Goal: Information Seeking & Learning: Learn about a topic

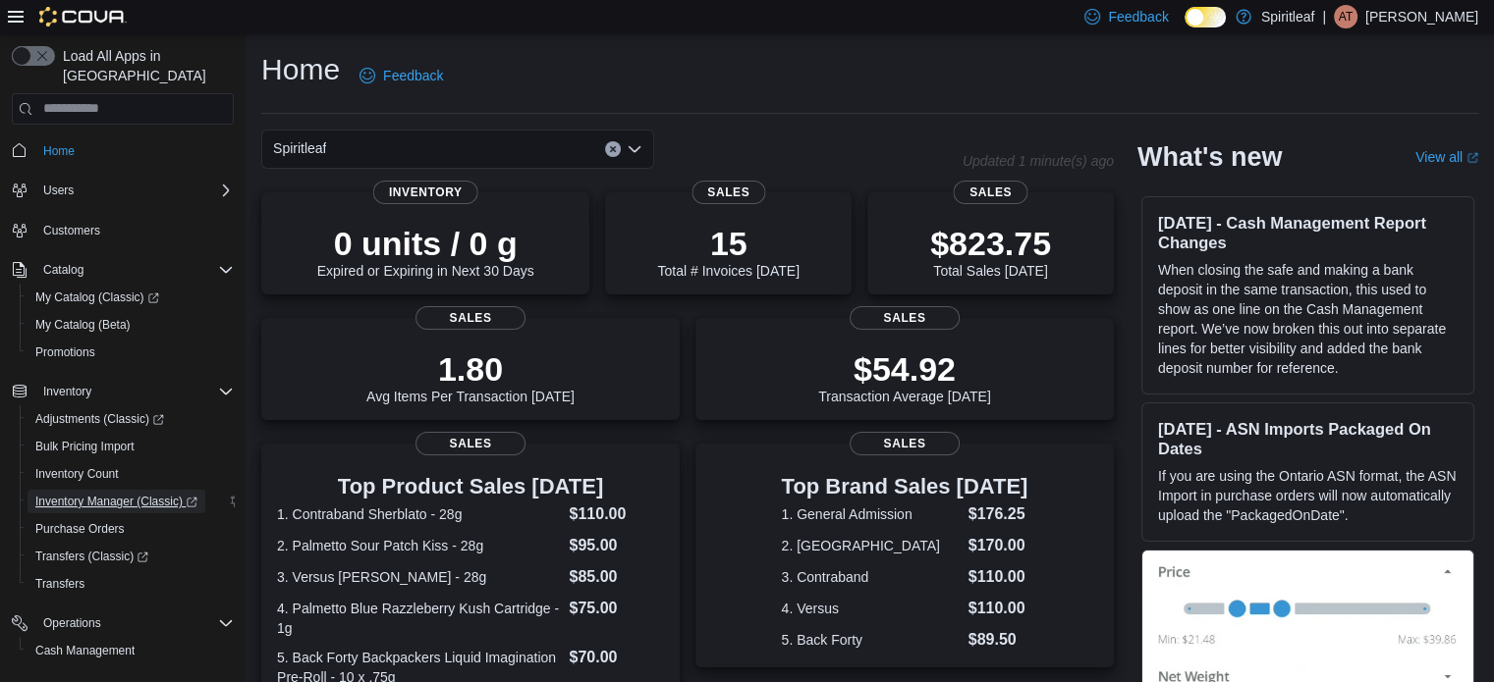
click at [160, 494] on span "Inventory Manager (Classic)" at bounding box center [116, 502] width 162 height 16
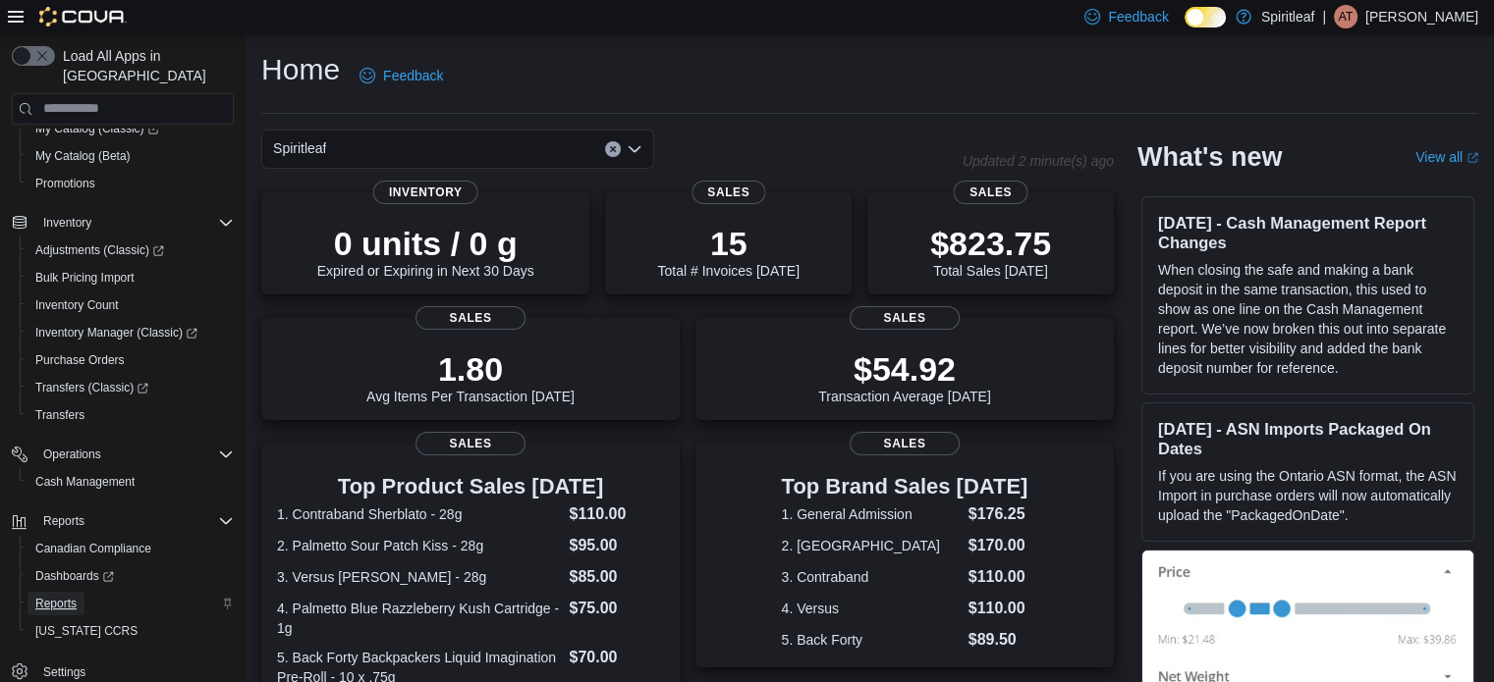
click at [70, 592] on span "Reports" at bounding box center [55, 604] width 41 height 24
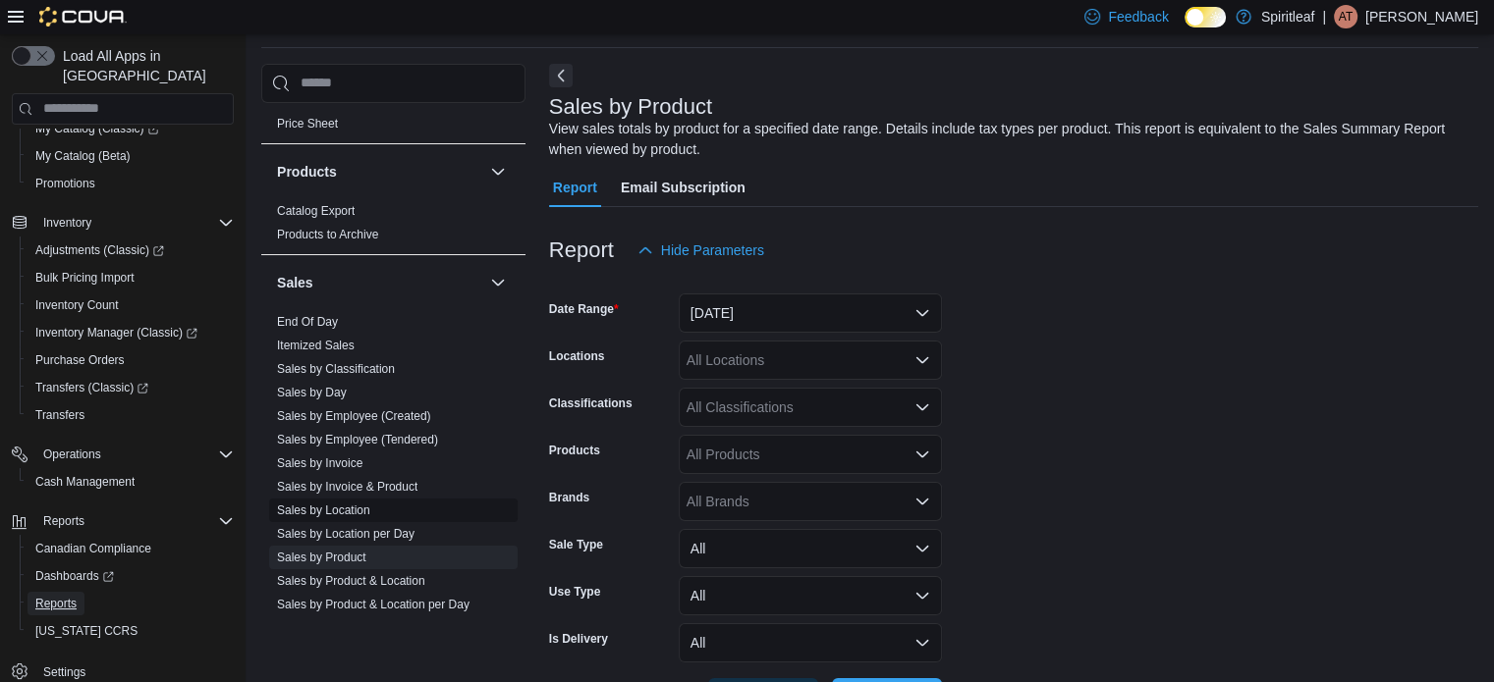
scroll to position [1512, 0]
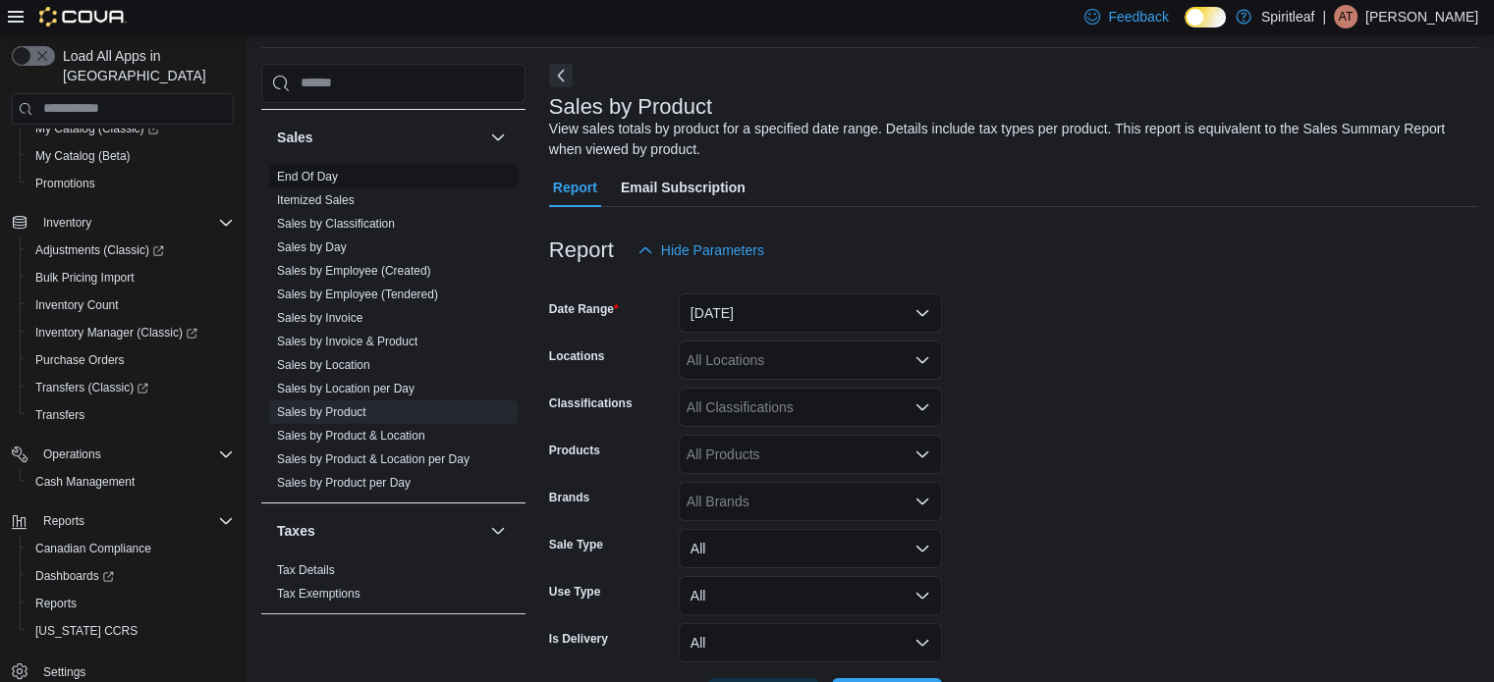
click at [330, 170] on link "End Of Day" at bounding box center [307, 177] width 61 height 14
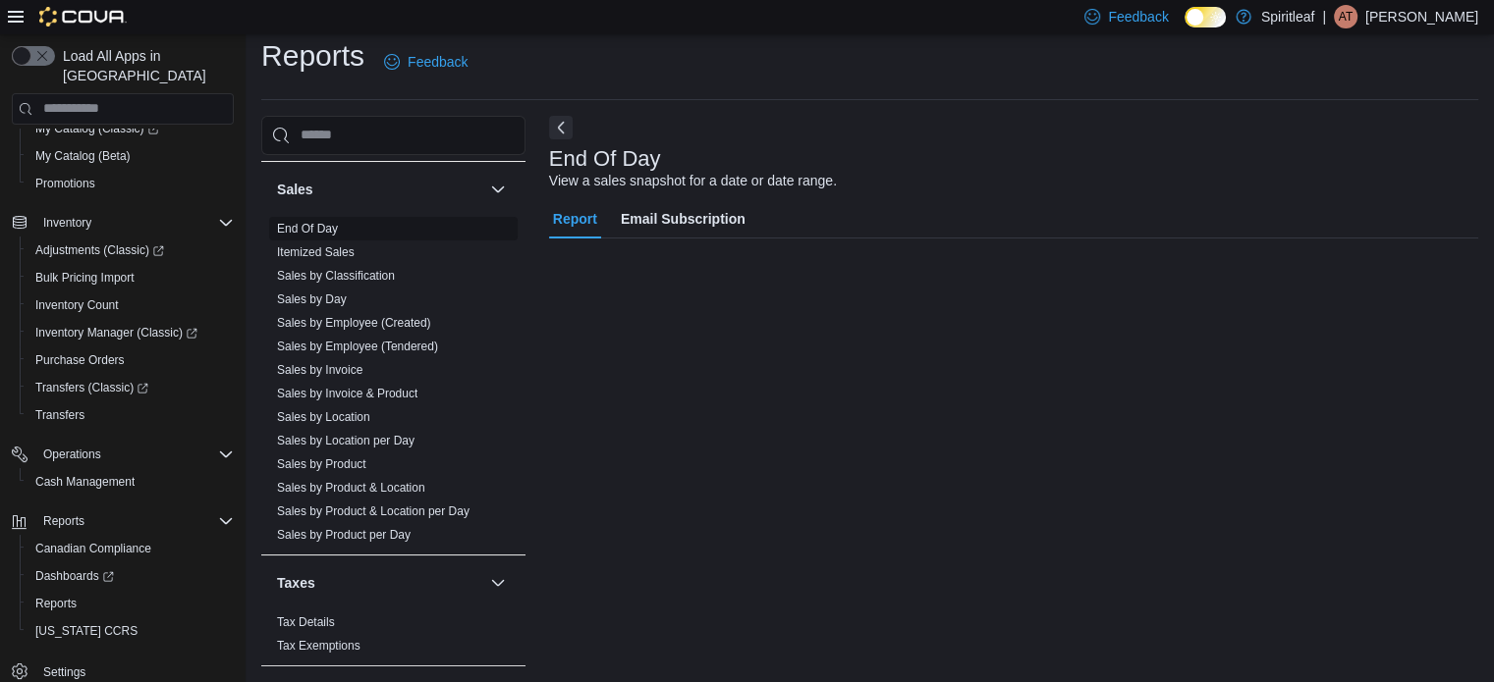
scroll to position [13, 0]
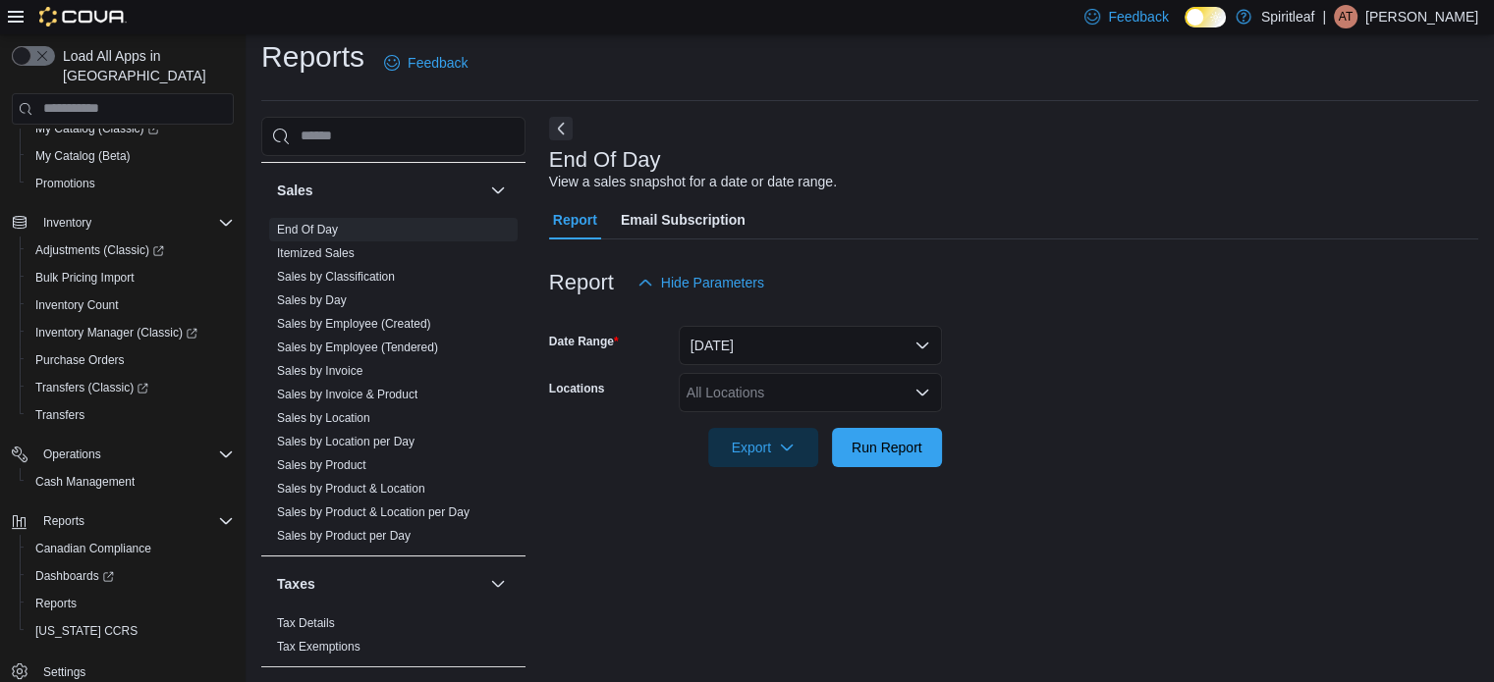
click at [756, 403] on div "All Locations" at bounding box center [810, 392] width 263 height 39
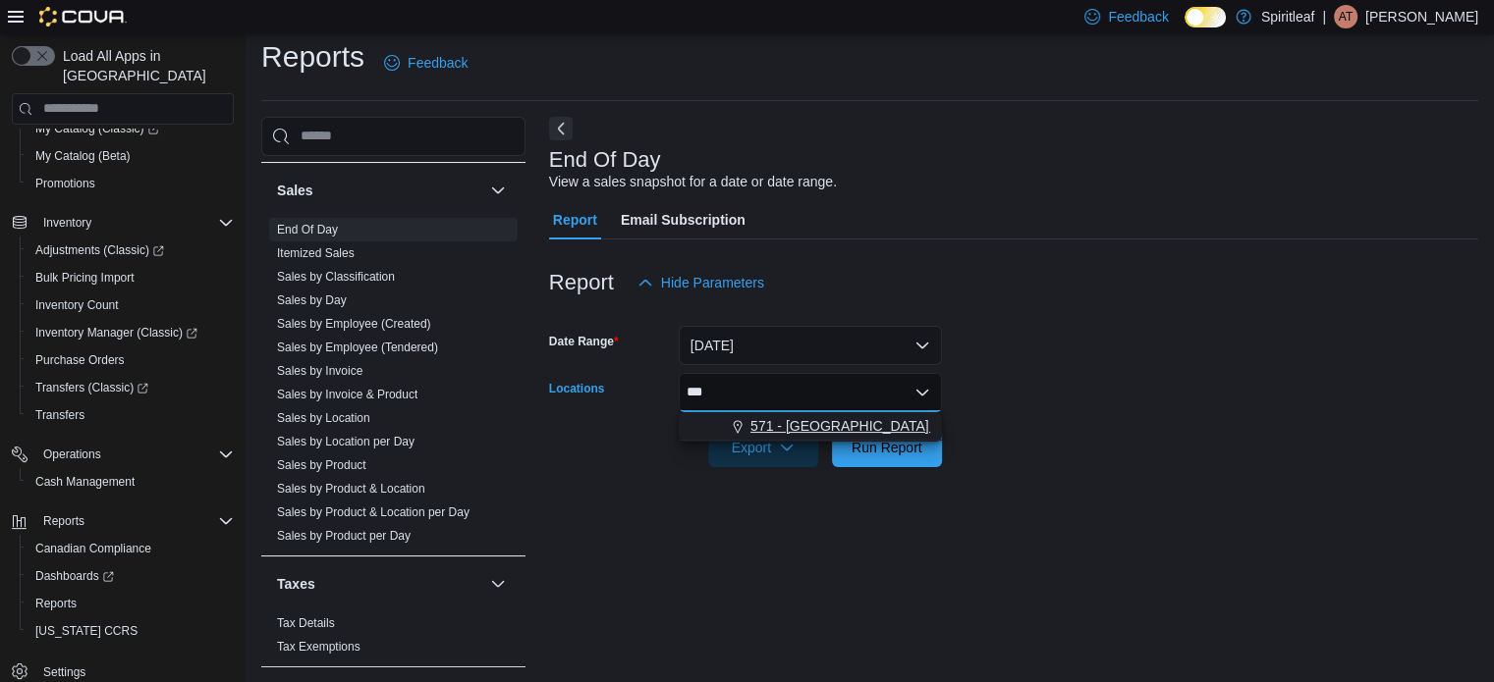
type input "***"
click at [766, 427] on span "571 - [GEOGRAPHIC_DATA] ([GEOGRAPHIC_DATA])" at bounding box center [917, 426] width 334 height 20
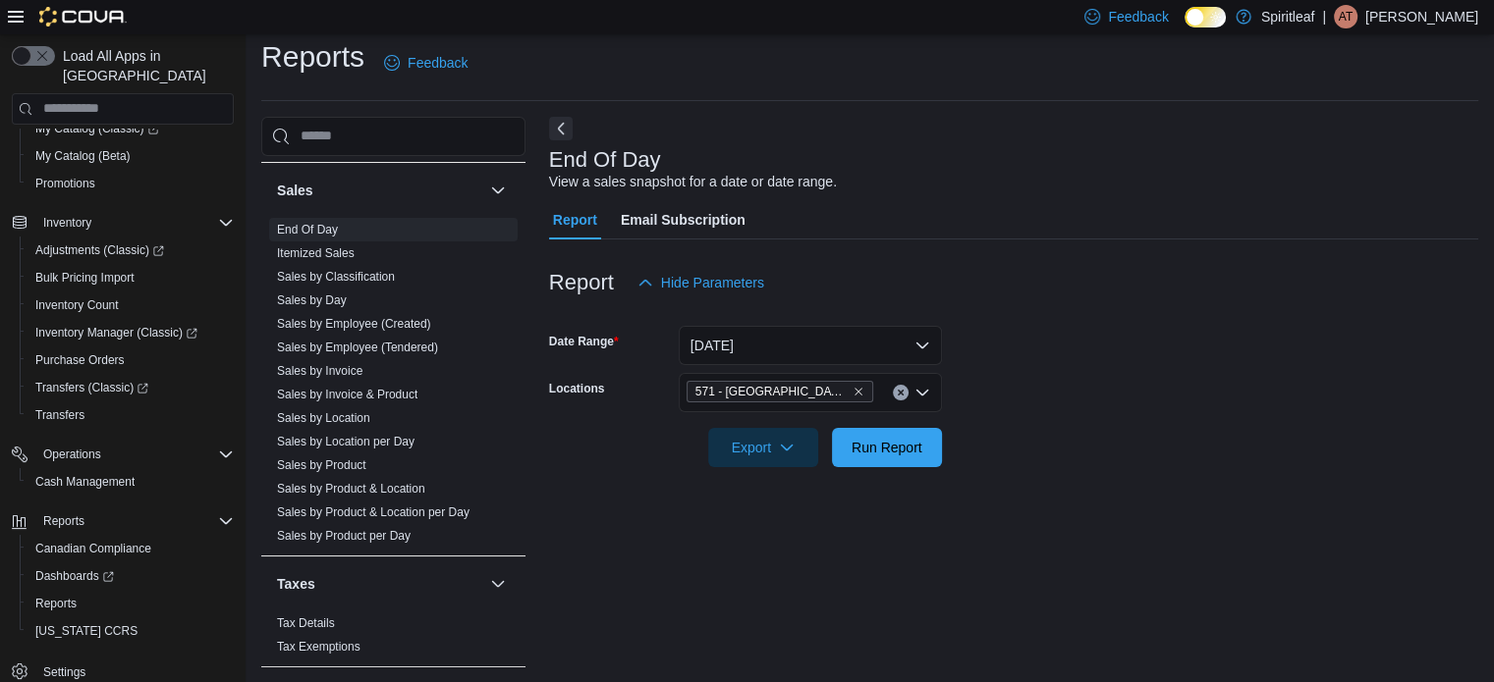
click at [1155, 387] on form "Date Range Today Locations 571 - Spiritleaf Ontario St (Stratford) Export Run R…" at bounding box center [1013, 384] width 929 height 165
click at [899, 447] on span "Run Report" at bounding box center [886, 447] width 71 height 20
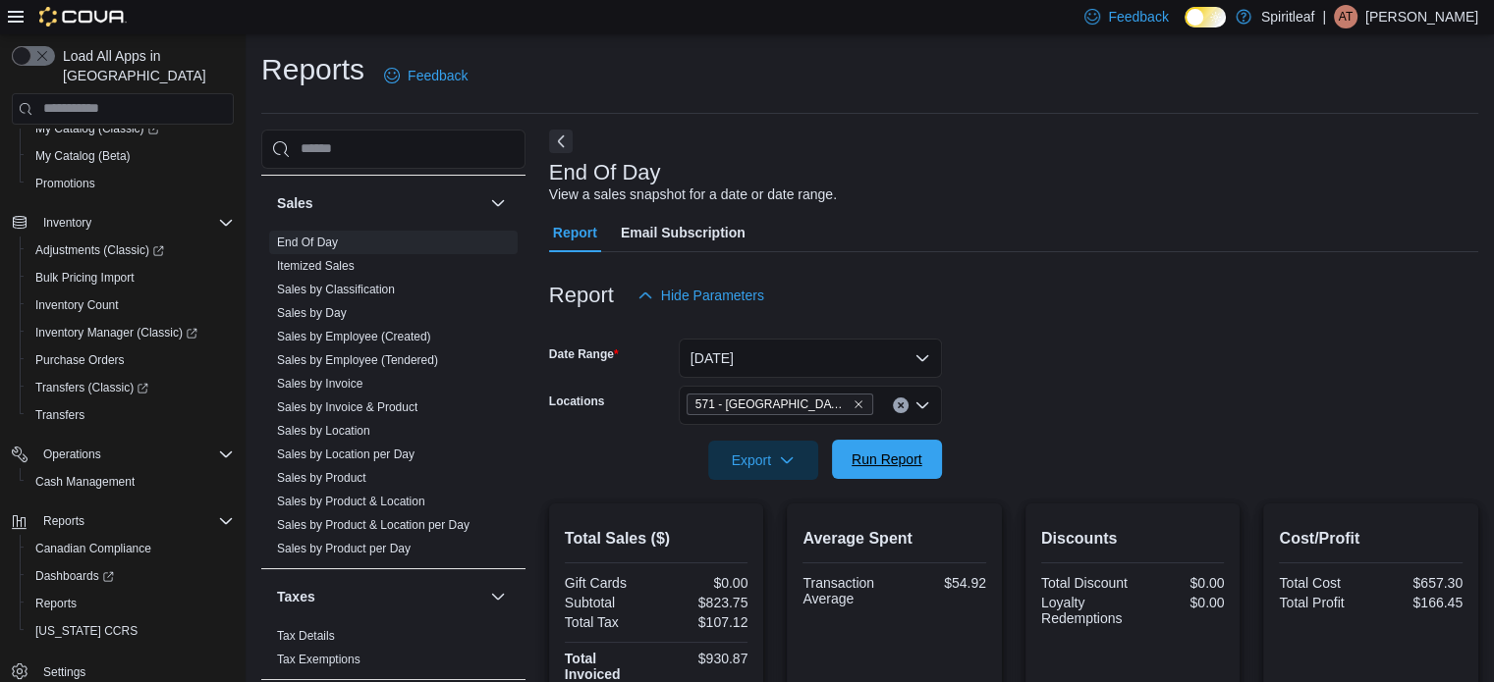
click at [922, 470] on span "Run Report" at bounding box center [886, 459] width 86 height 39
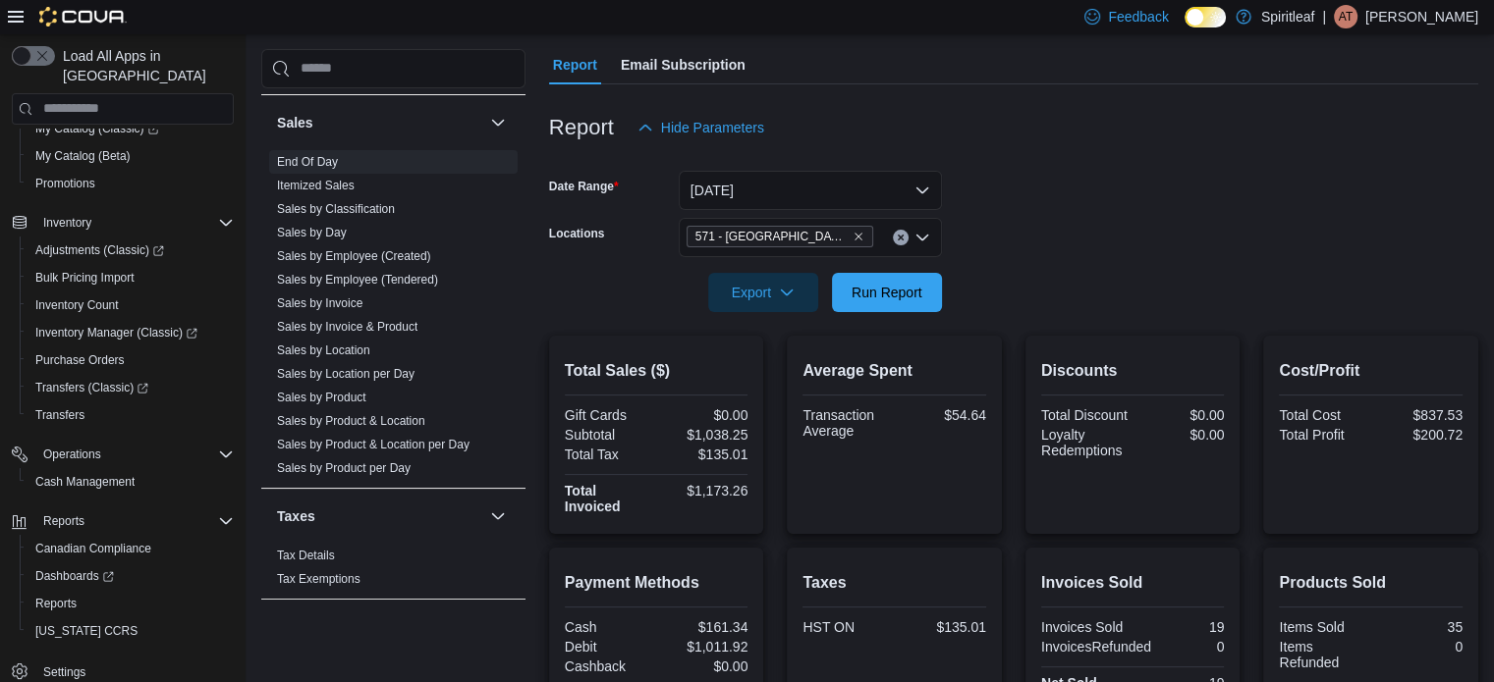
scroll to position [295, 0]
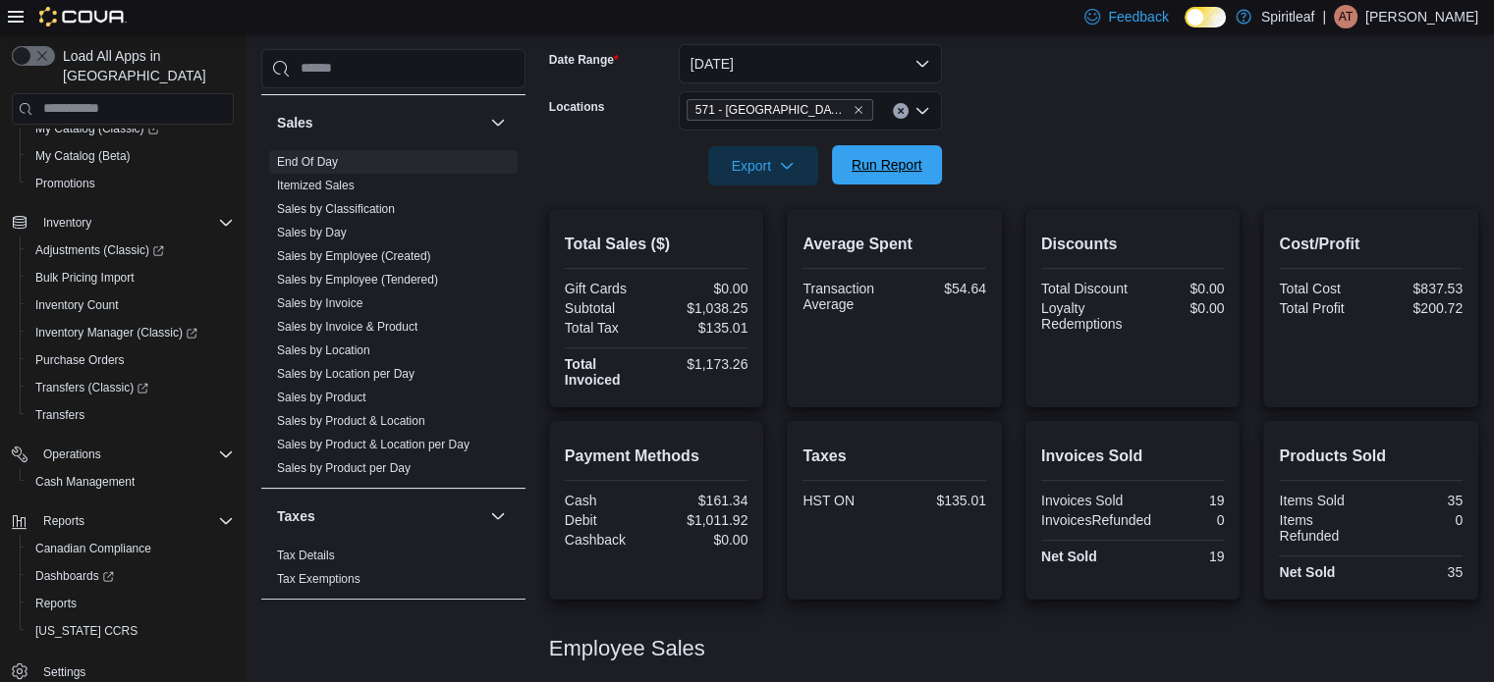
click at [919, 176] on span "Run Report" at bounding box center [886, 164] width 86 height 39
drag, startPoint x: 910, startPoint y: 184, endPoint x: 910, endPoint y: 172, distance: 11.8
click at [910, 184] on span "Run Report" at bounding box center [886, 164] width 86 height 39
click at [137, 325] on span "Inventory Manager (Classic)" at bounding box center [116, 333] width 162 height 16
click at [897, 165] on span "Run Report" at bounding box center [886, 165] width 71 height 20
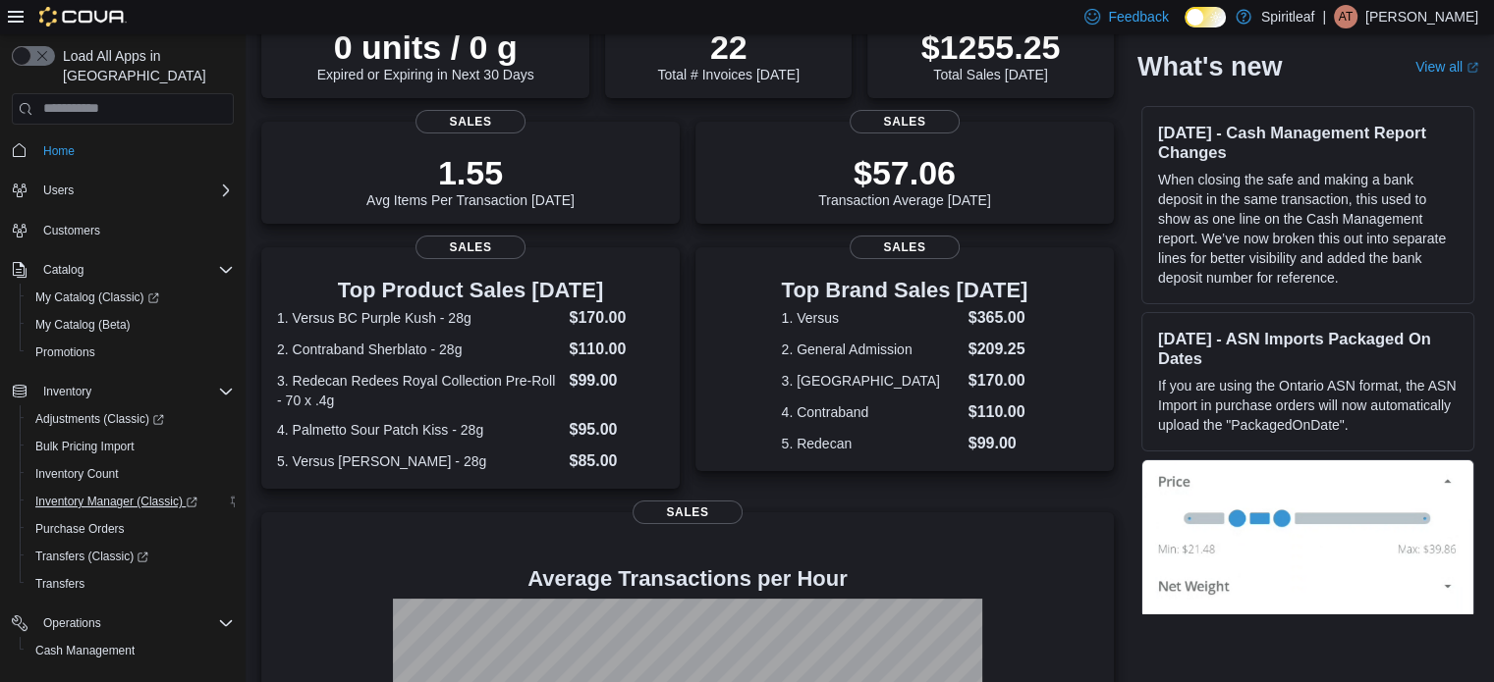
scroll to position [169, 0]
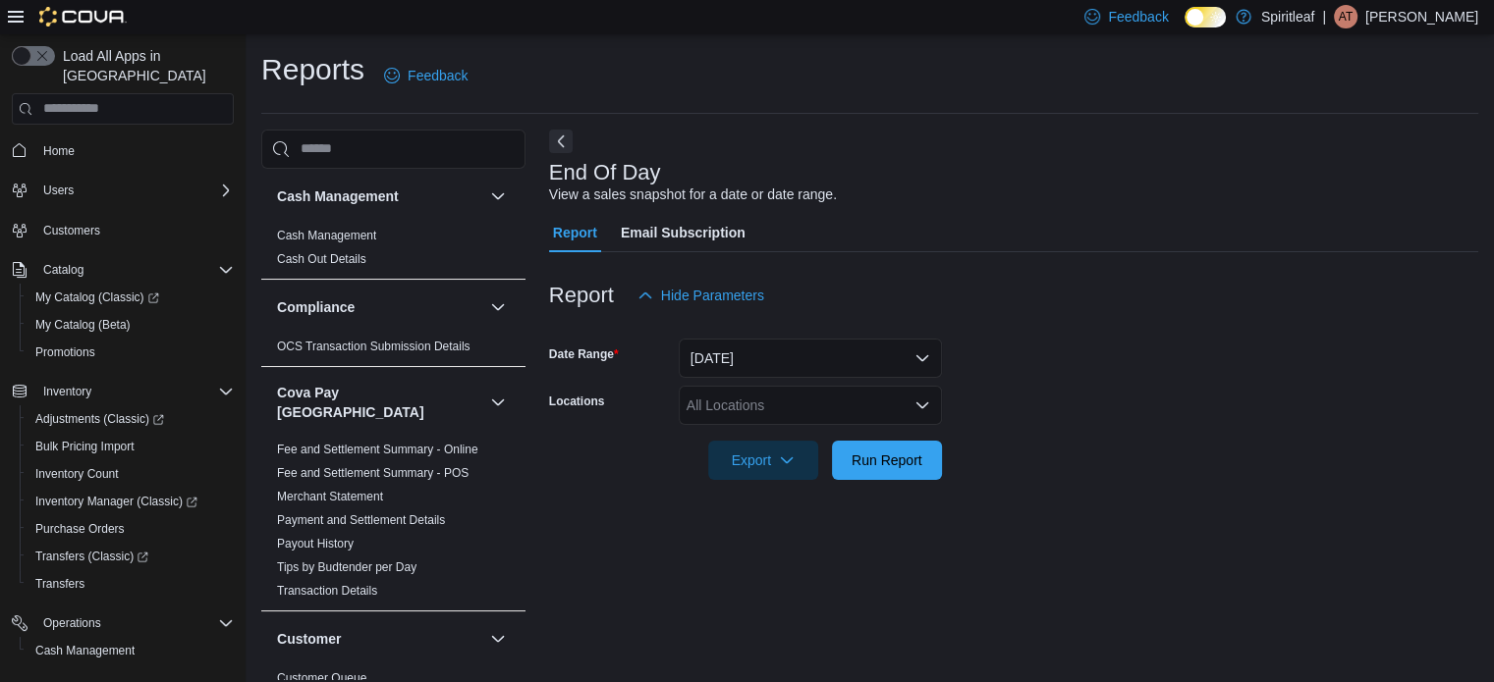
scroll to position [13, 0]
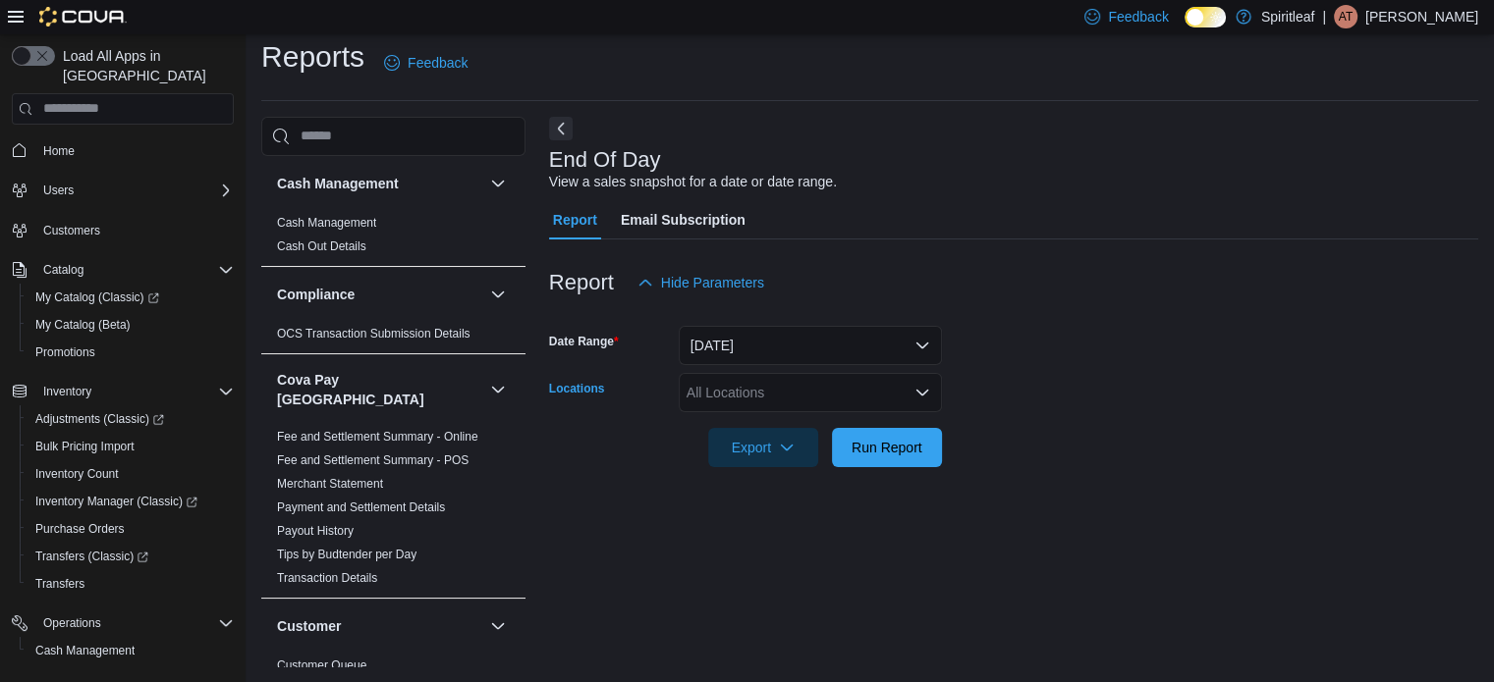
click at [797, 410] on div "All Locations" at bounding box center [810, 392] width 263 height 39
type input "***"
click at [861, 427] on span "571 - [GEOGRAPHIC_DATA] ([GEOGRAPHIC_DATA])" at bounding box center [917, 426] width 334 height 20
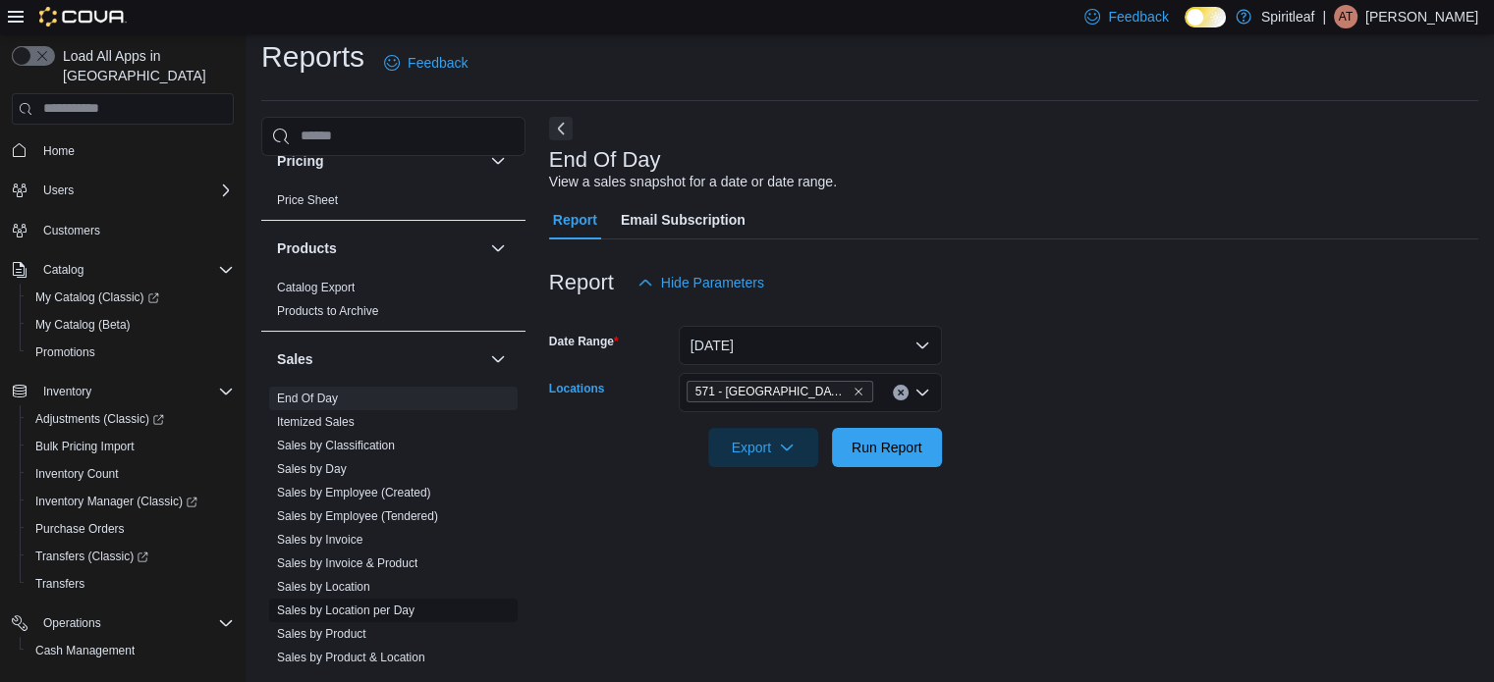
scroll to position [1512, 0]
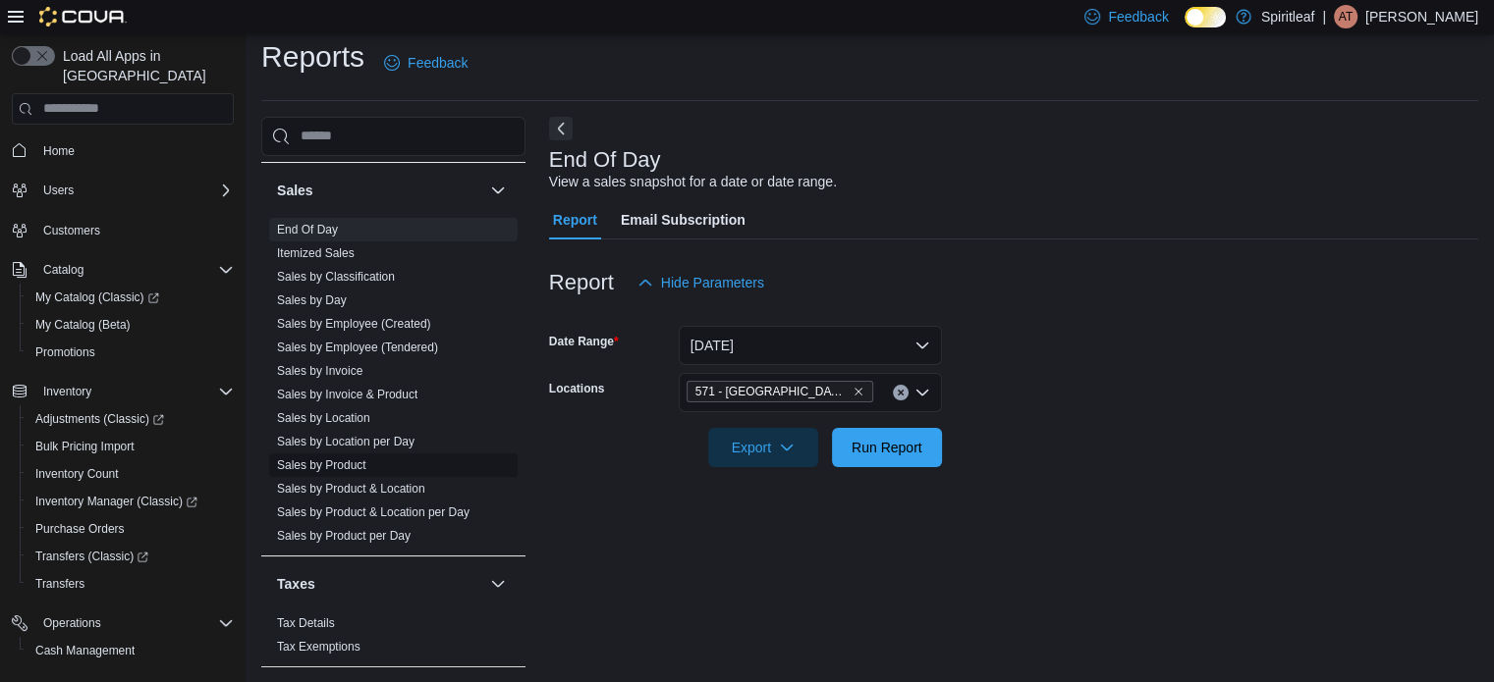
click at [354, 459] on link "Sales by Product" at bounding box center [321, 466] width 89 height 14
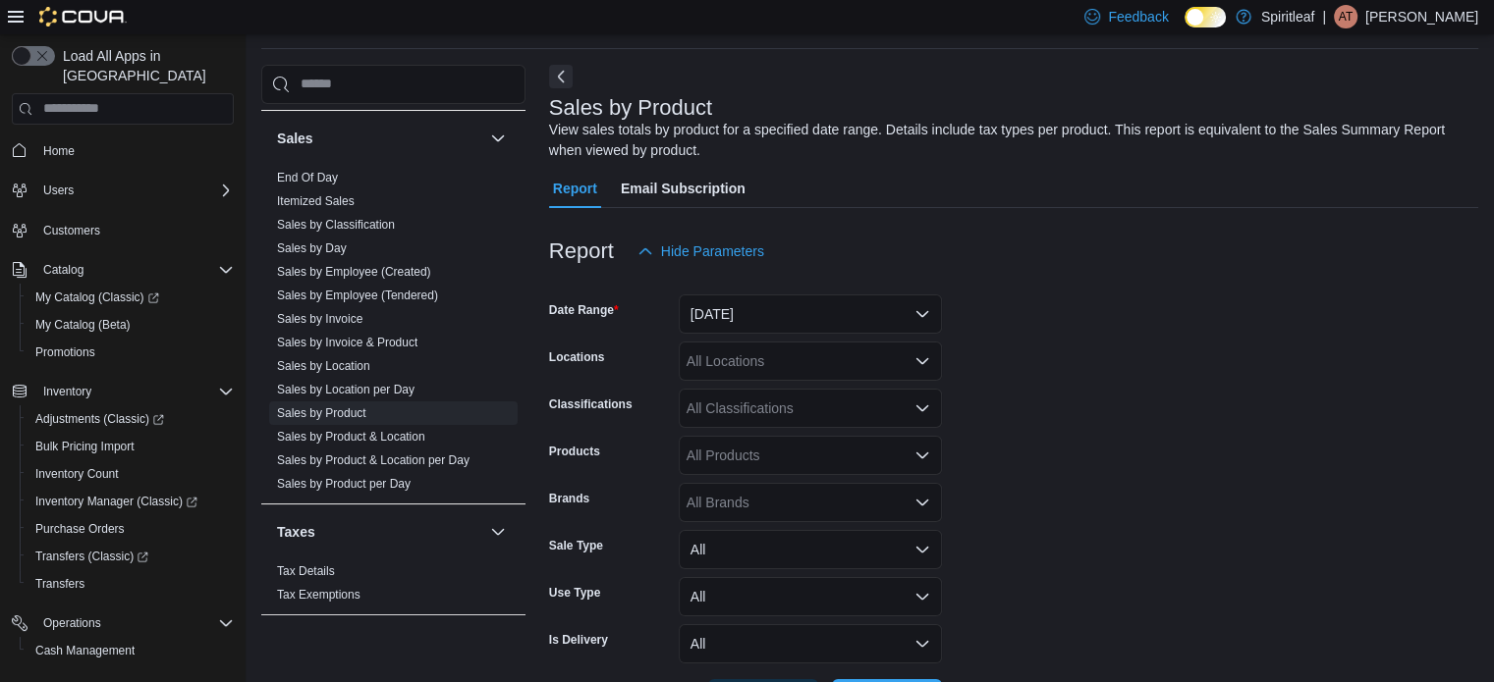
scroll to position [66, 0]
click at [774, 327] on button "[DATE]" at bounding box center [810, 313] width 263 height 39
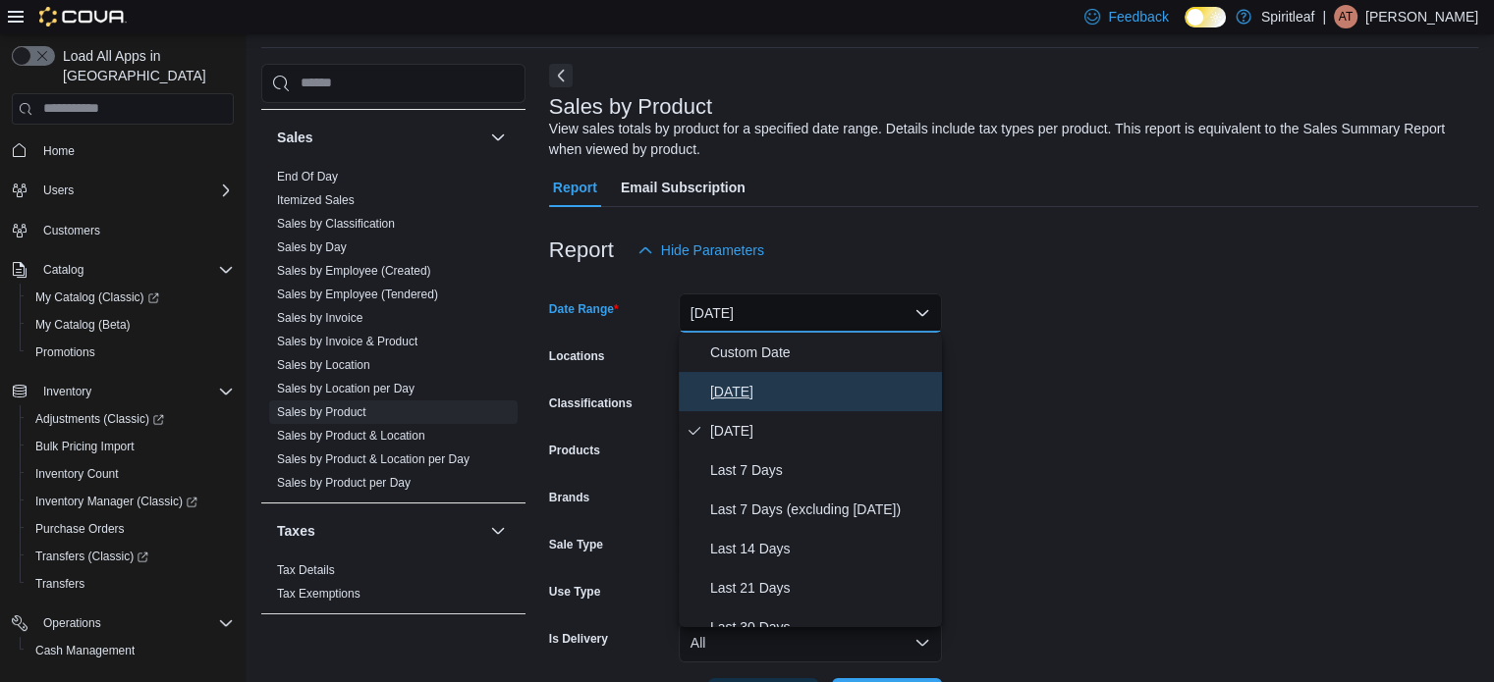
click at [755, 386] on span "[DATE]" at bounding box center [822, 392] width 224 height 24
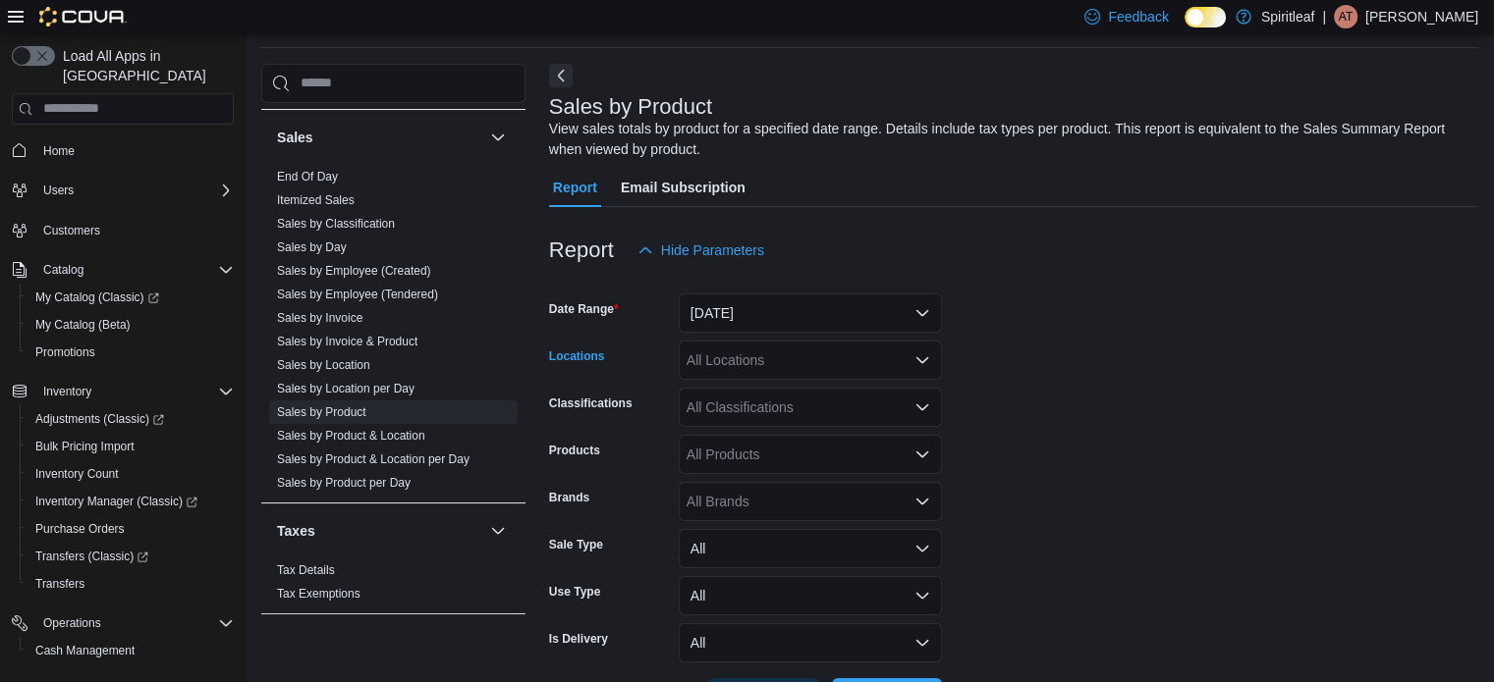
click at [761, 350] on div "All Locations" at bounding box center [810, 360] width 263 height 39
type input "***"
click at [768, 390] on span "571 - [GEOGRAPHIC_DATA] ([GEOGRAPHIC_DATA])" at bounding box center [917, 394] width 334 height 20
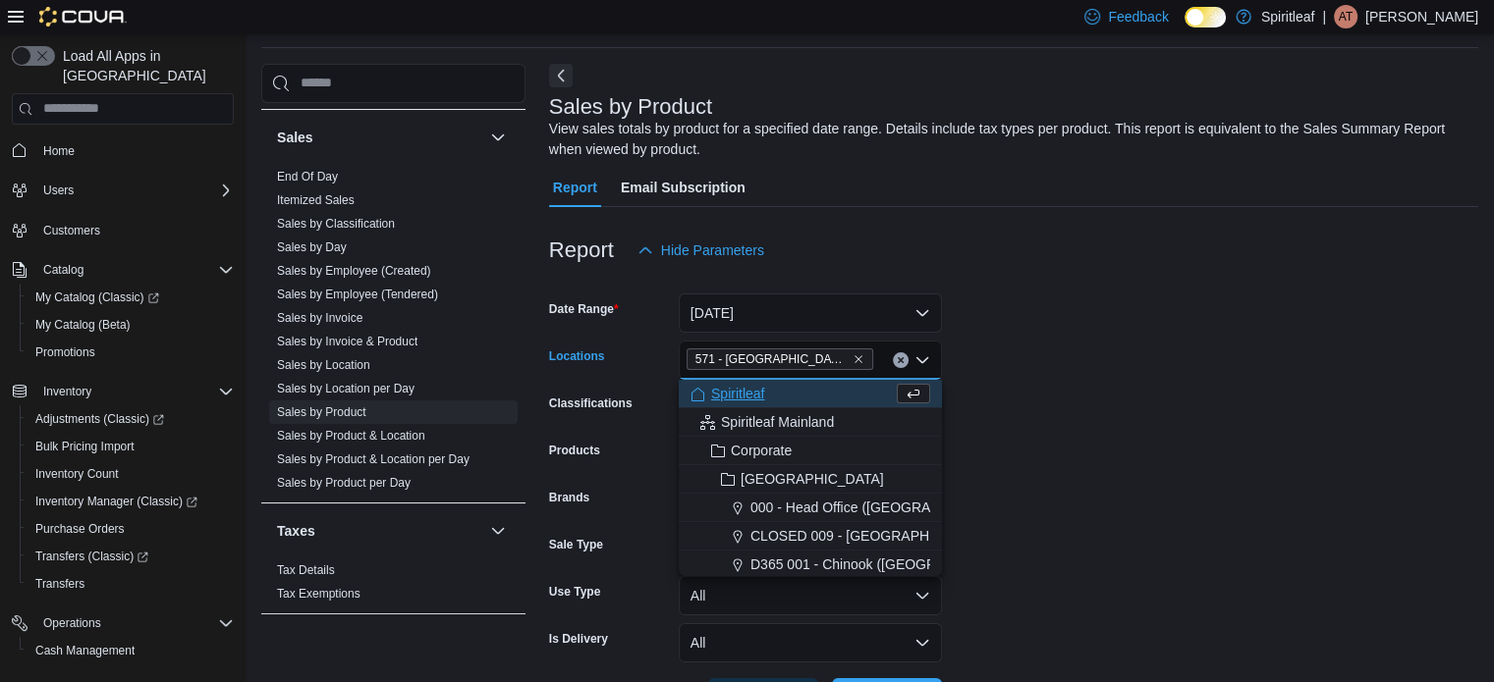
click at [1100, 360] on form "Date Range [DATE] Locations [STREET_ADDRESS] Combo box. Selected. 571 - [GEOGRA…" at bounding box center [1013, 494] width 929 height 448
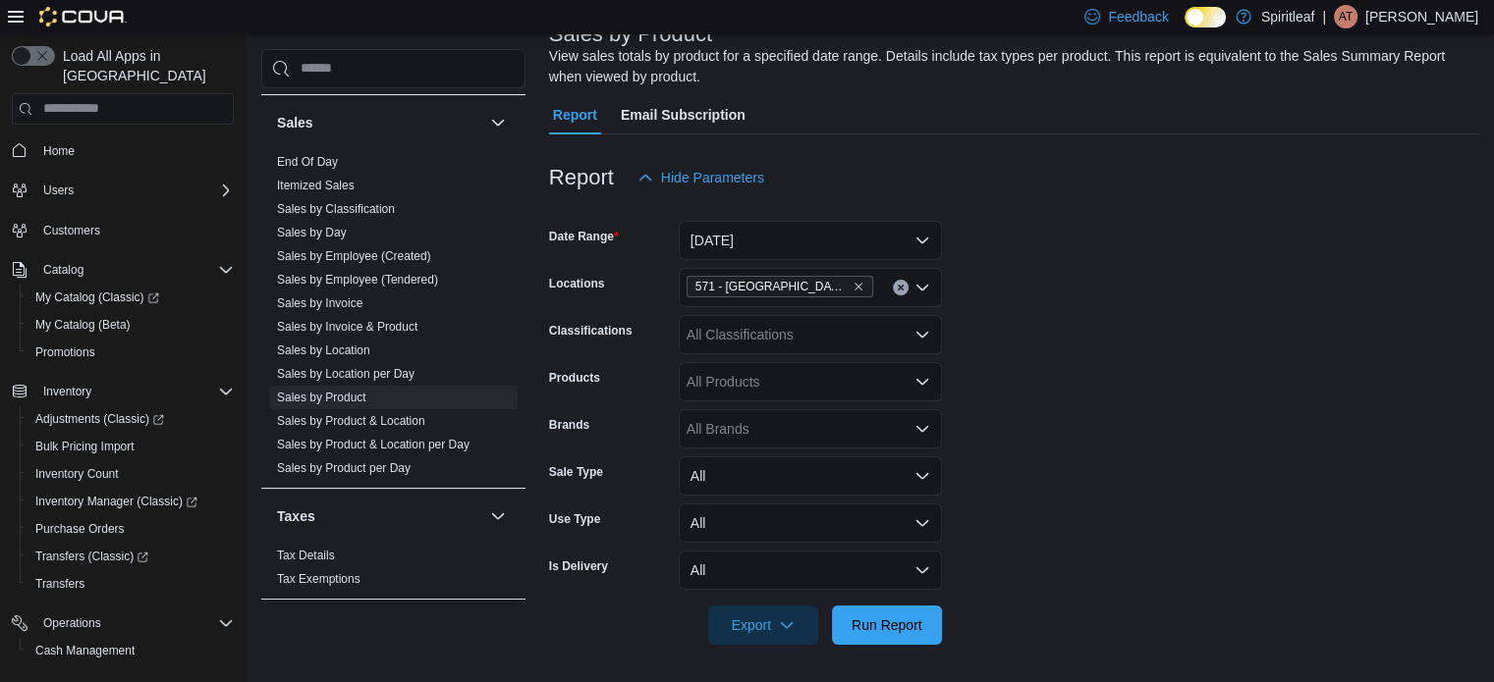
scroll to position [139, 0]
click at [899, 625] on span "Run Report" at bounding box center [886, 624] width 71 height 20
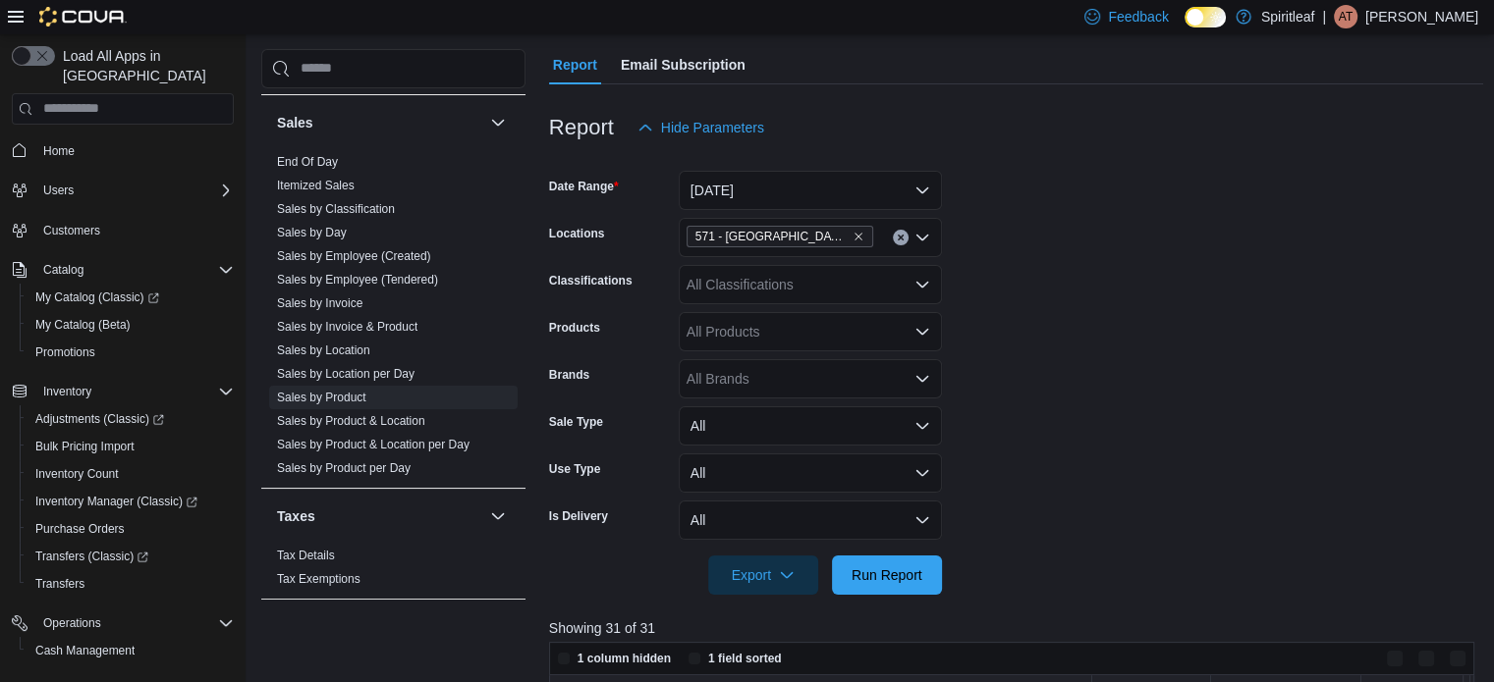
scroll to position [709, 0]
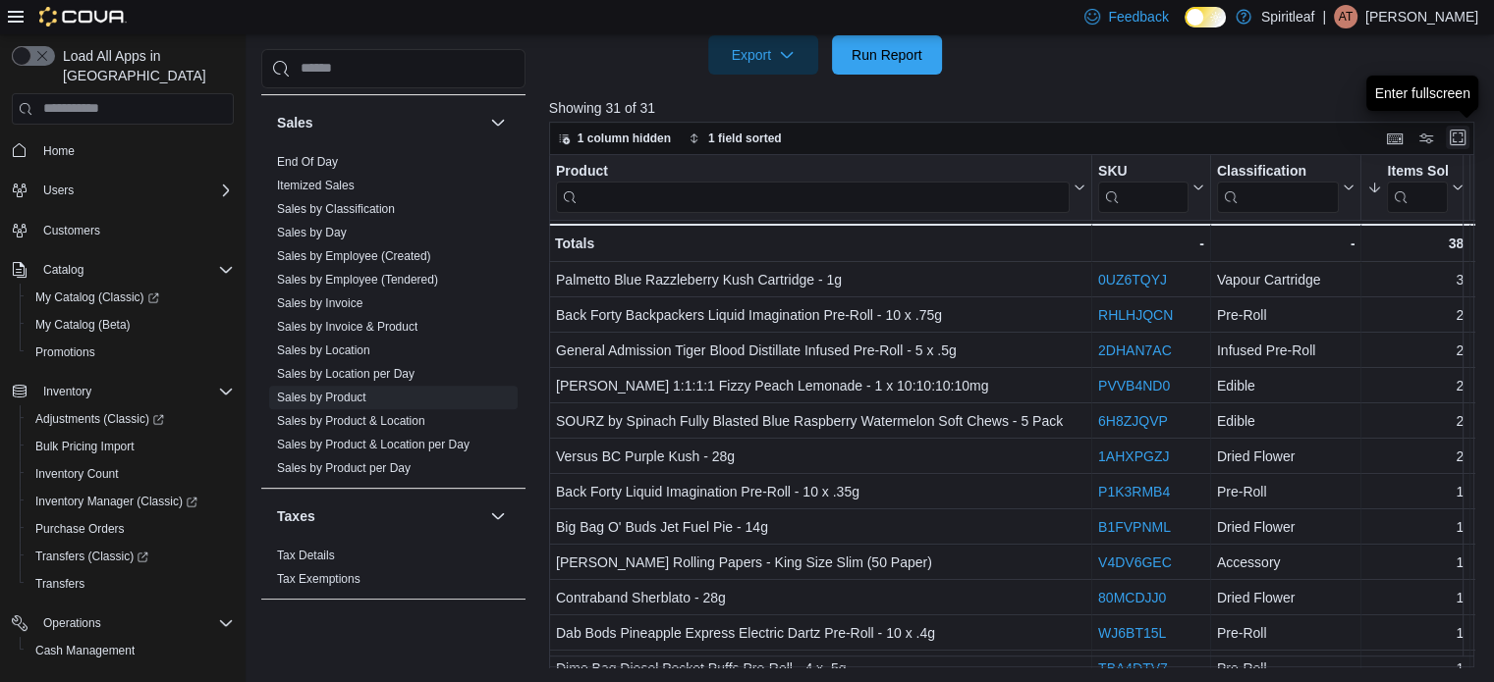
click at [1463, 137] on button "Enter fullscreen" at bounding box center [1457, 138] width 24 height 24
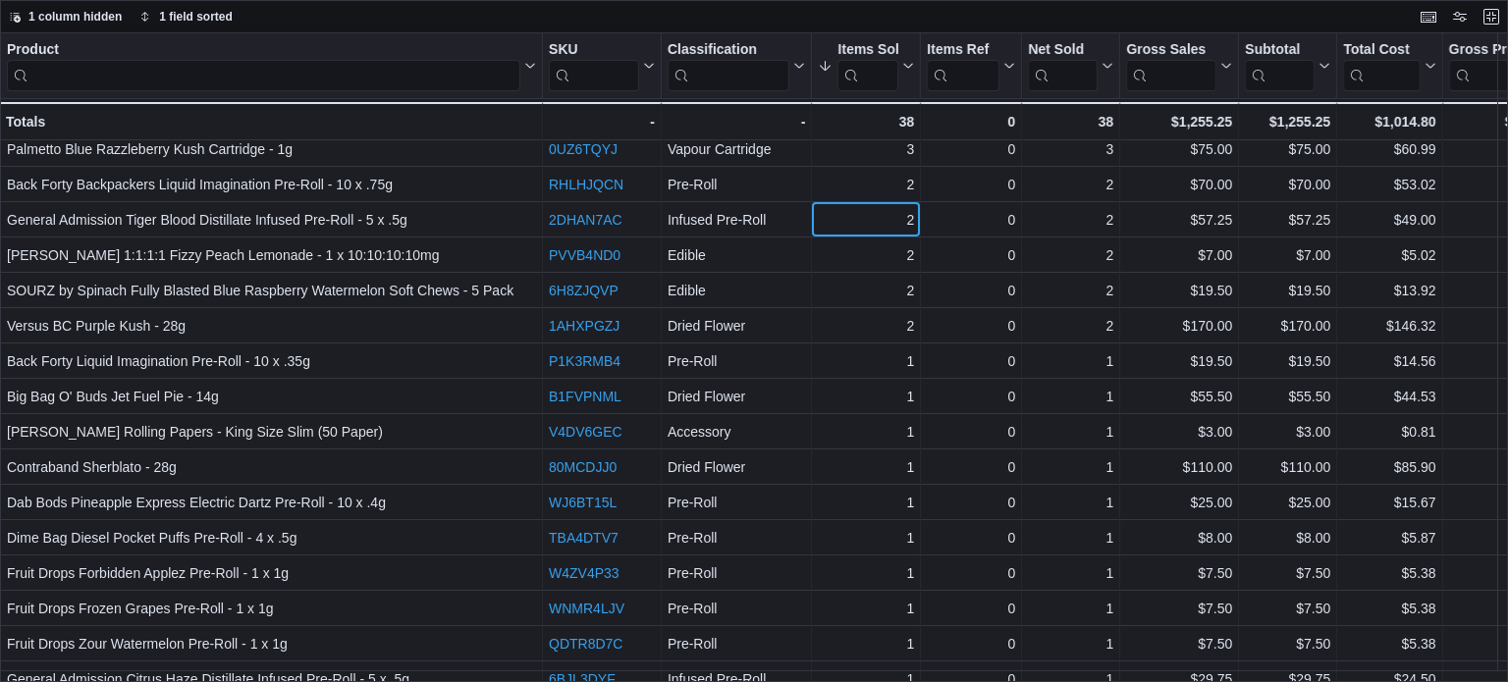
scroll to position [0, 0]
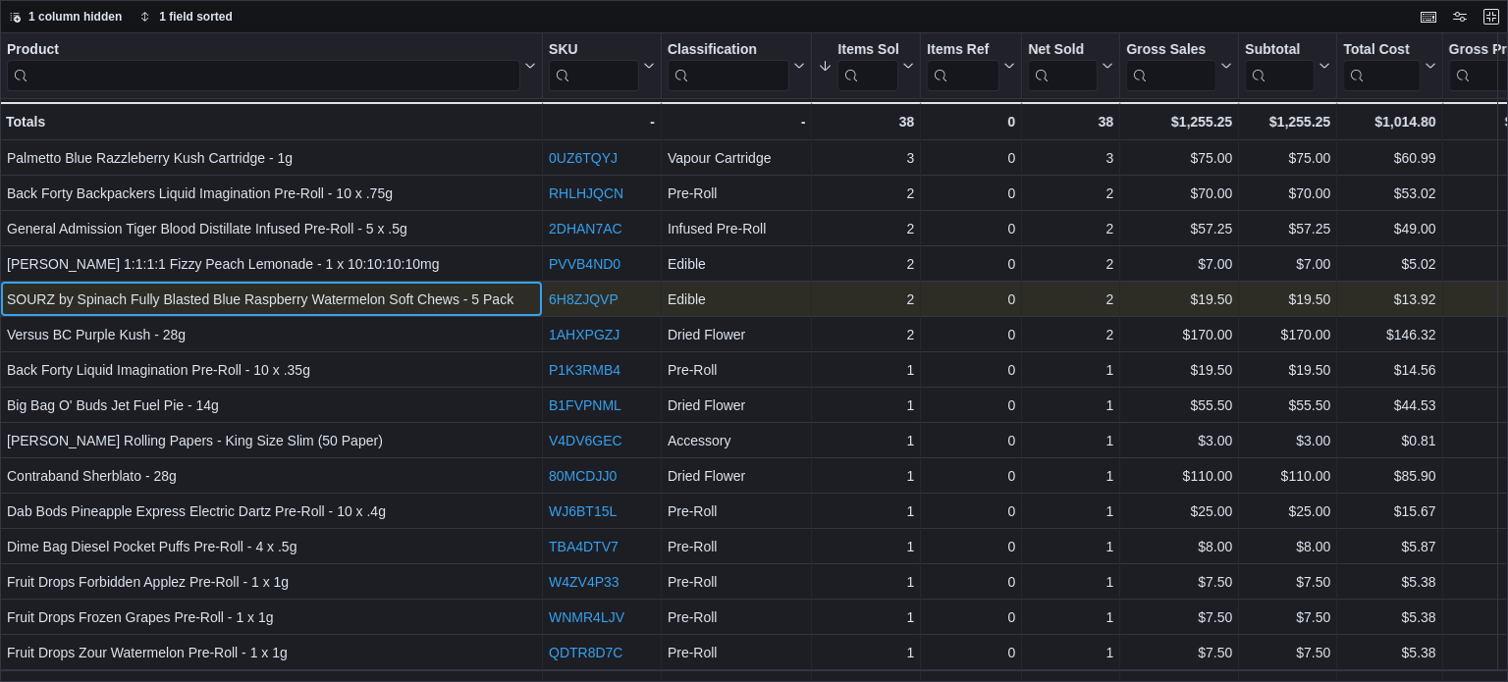
click at [306, 303] on div "SOURZ by Spinach Fully Blasted Blue Raspberry Watermelon Soft Chews - 5 Pack" at bounding box center [271, 300] width 529 height 24
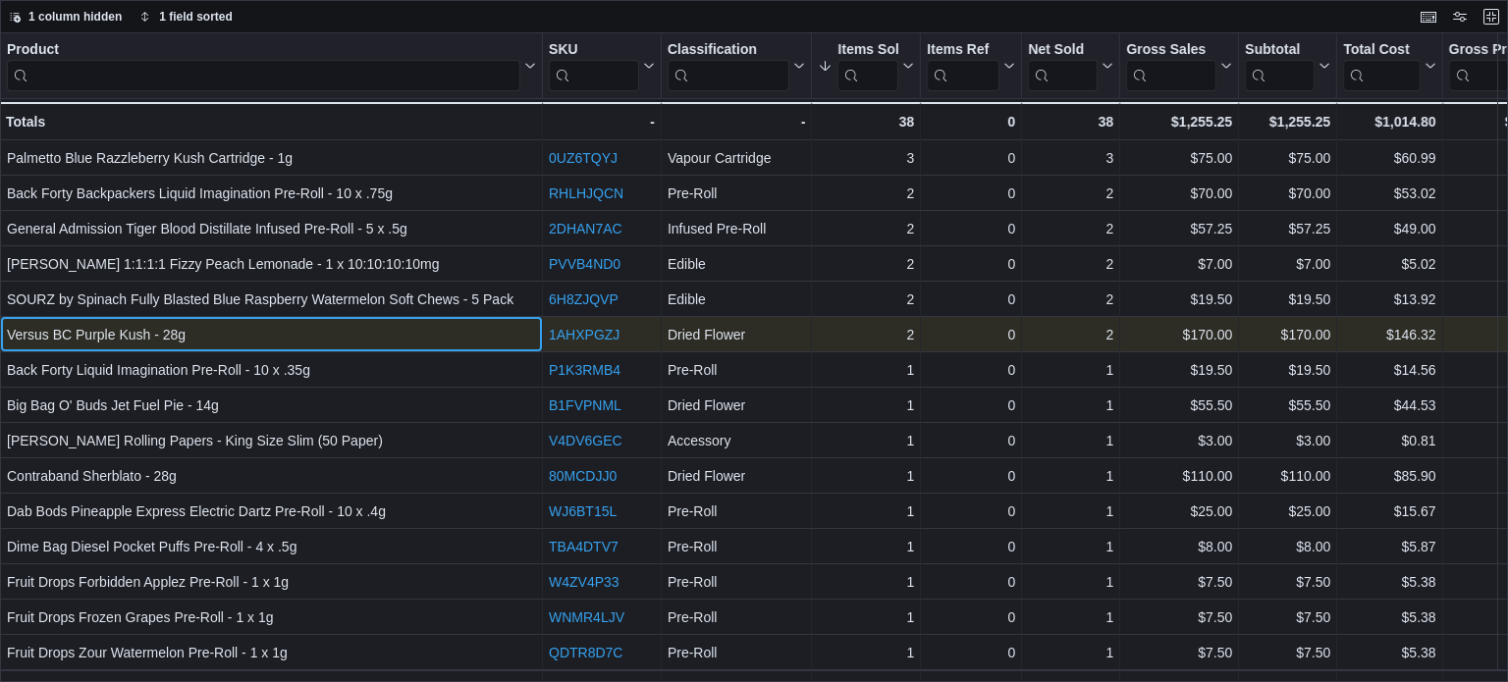
click at [310, 333] on div "Versus BC Purple Kush - 28g" at bounding box center [271, 335] width 529 height 24
click at [310, 336] on div "Versus BC Purple Kush - 28g" at bounding box center [271, 335] width 529 height 24
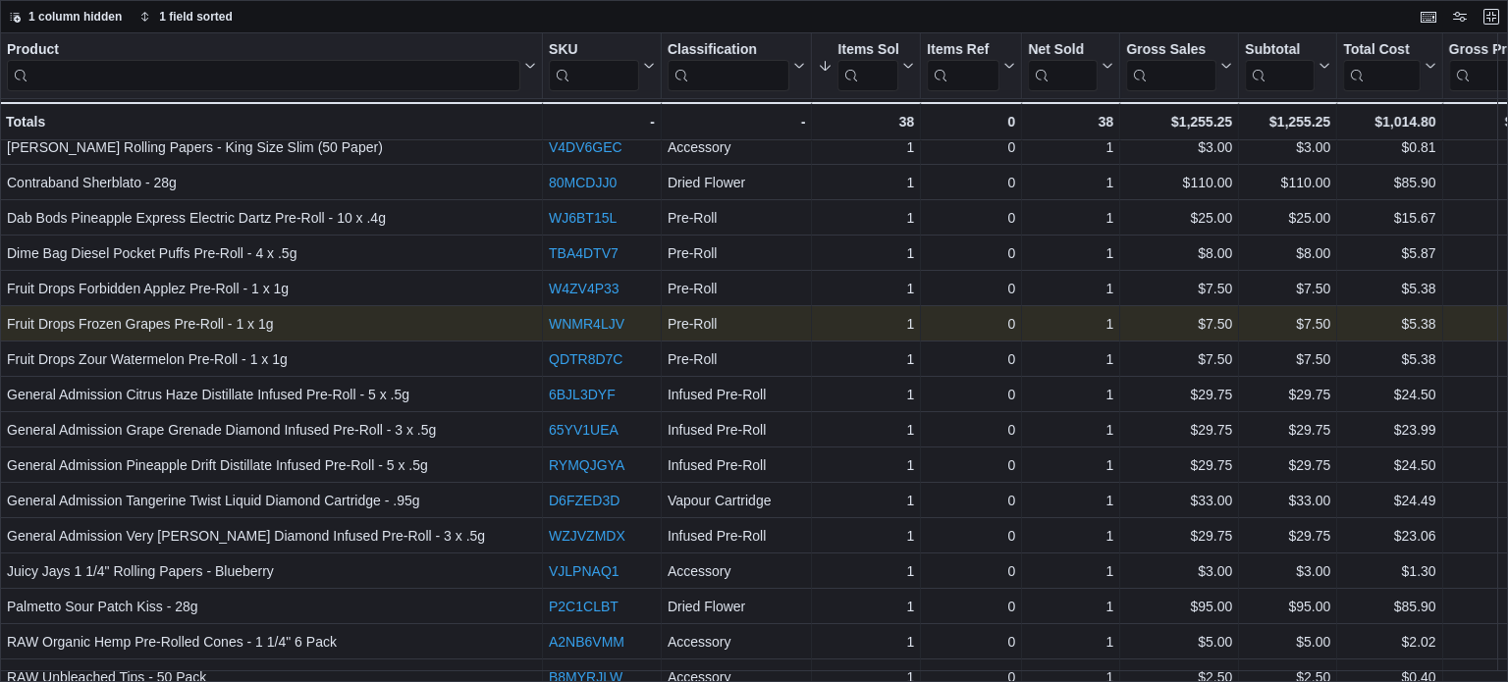
scroll to position [392, 0]
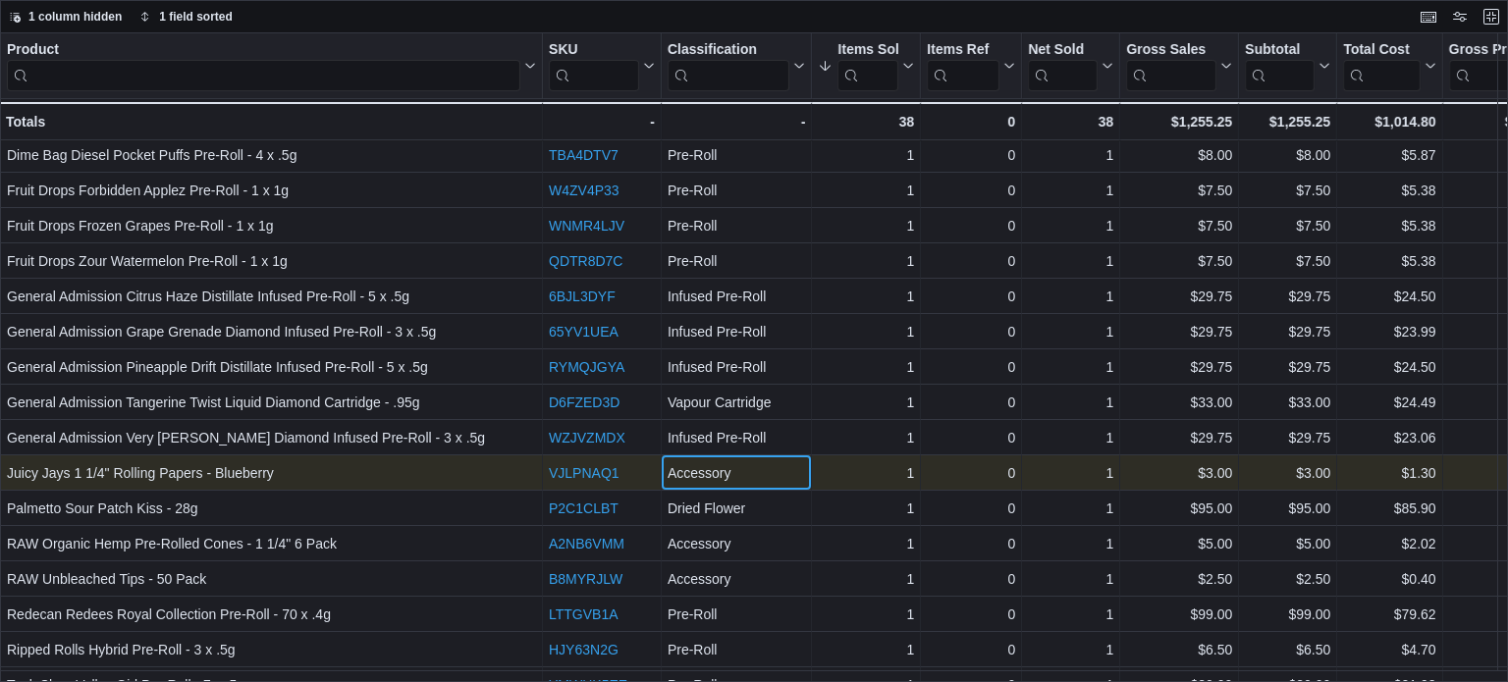
click at [777, 456] on div "Accessory - Classification, column 3, row 21" at bounding box center [737, 473] width 151 height 35
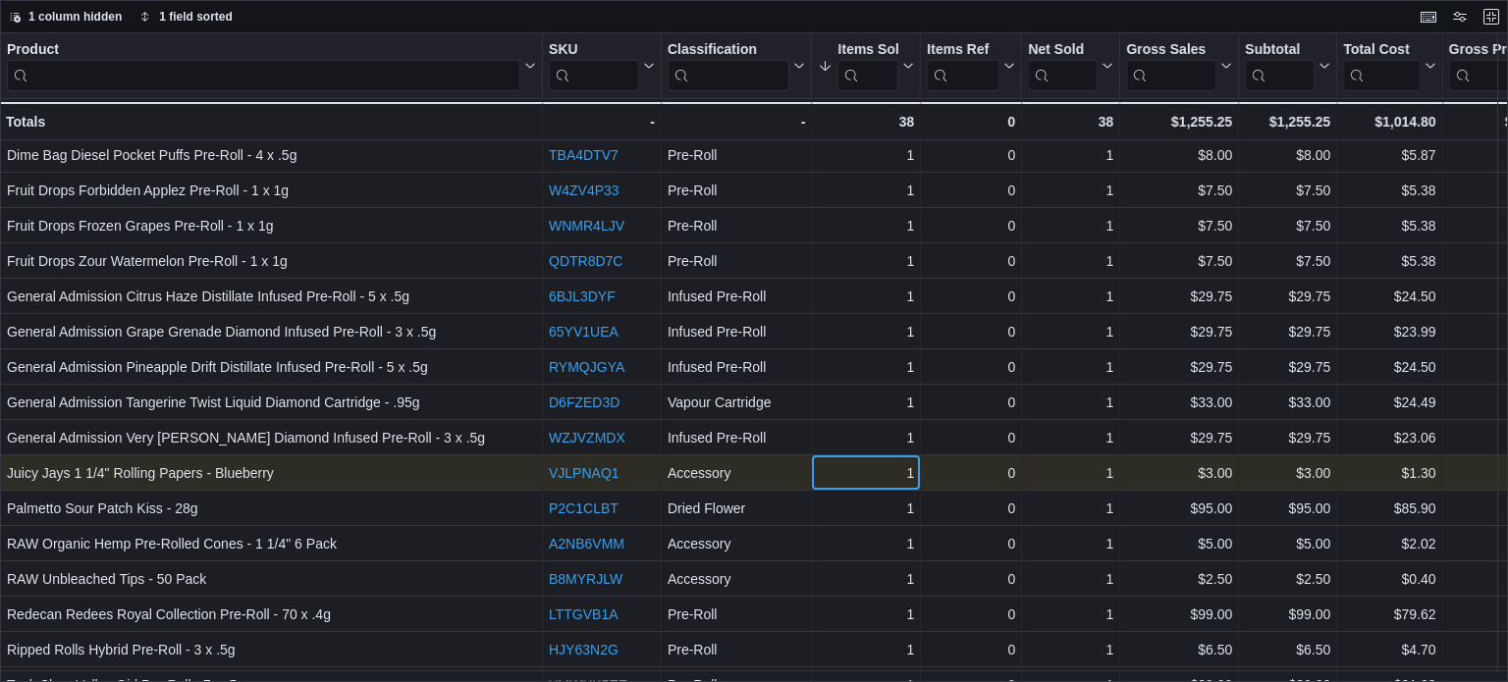
click at [839, 470] on div "1" at bounding box center [866, 474] width 96 height 24
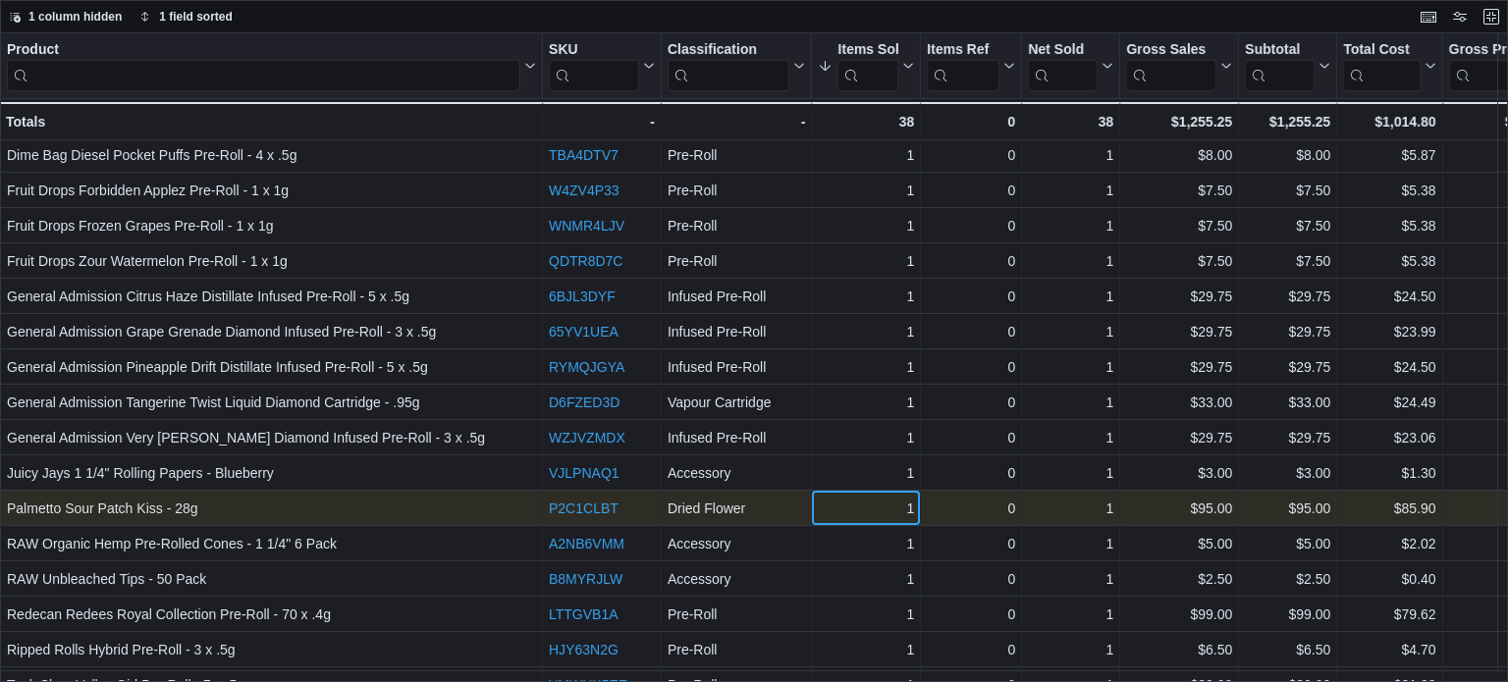
click at [865, 521] on div "1 - Items Sold, column 4, row 22" at bounding box center [866, 508] width 109 height 35
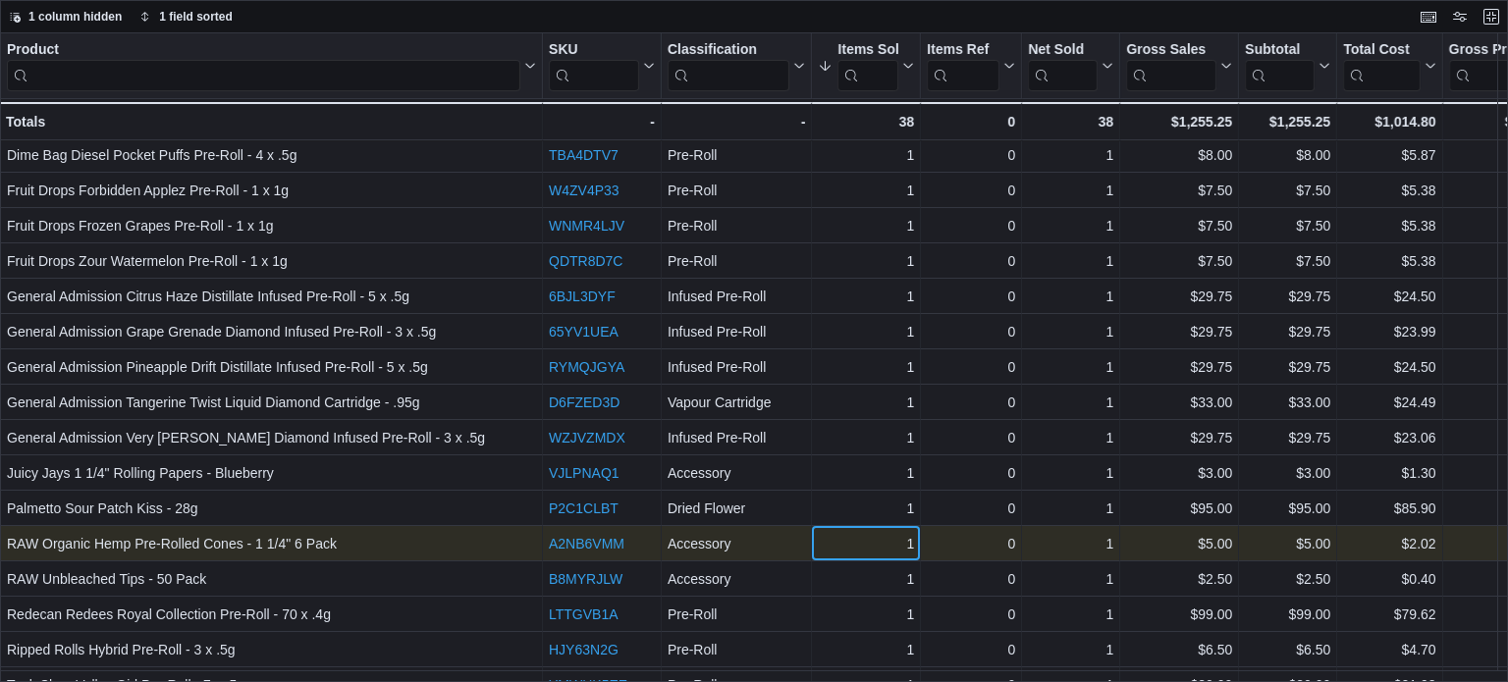
click at [859, 537] on div "1" at bounding box center [866, 544] width 96 height 24
click at [863, 550] on div "1" at bounding box center [866, 544] width 96 height 24
click at [864, 550] on div "1" at bounding box center [866, 544] width 96 height 24
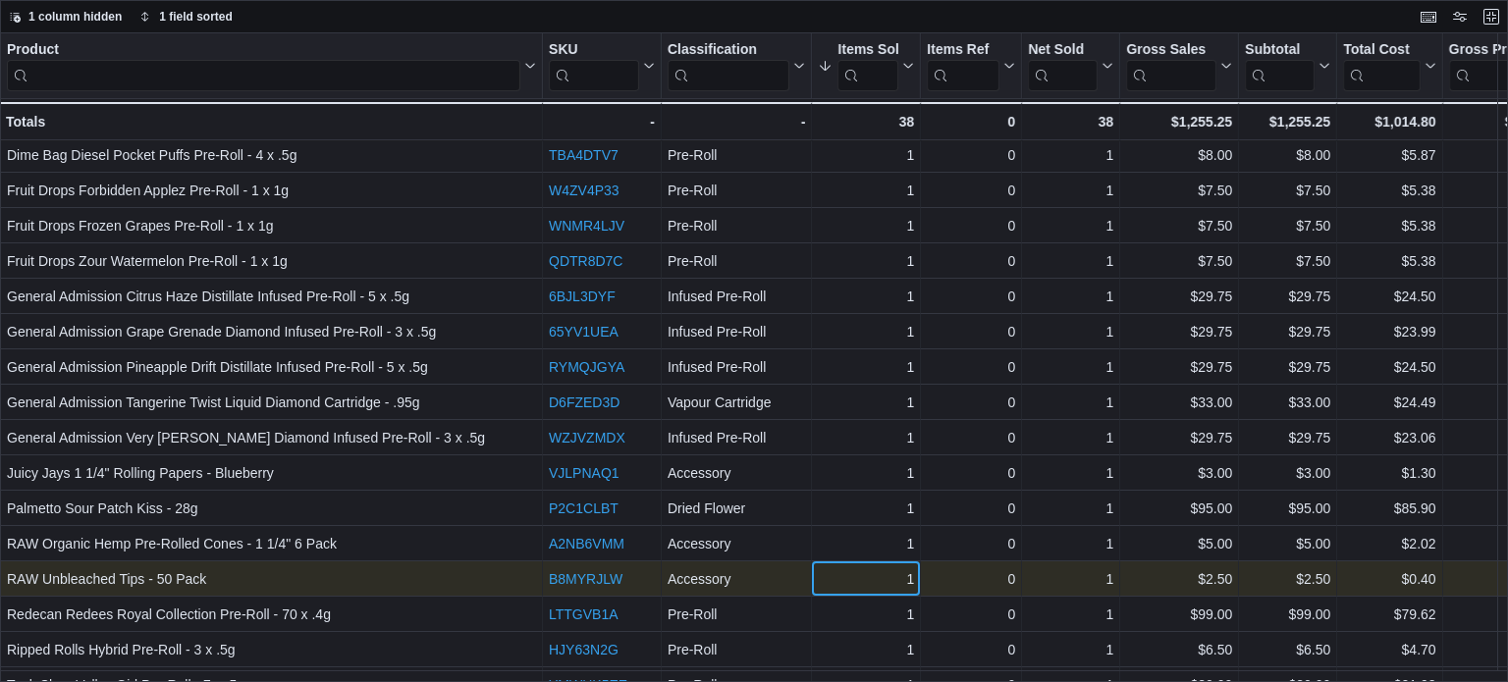
click at [862, 580] on div "1" at bounding box center [866, 580] width 96 height 24
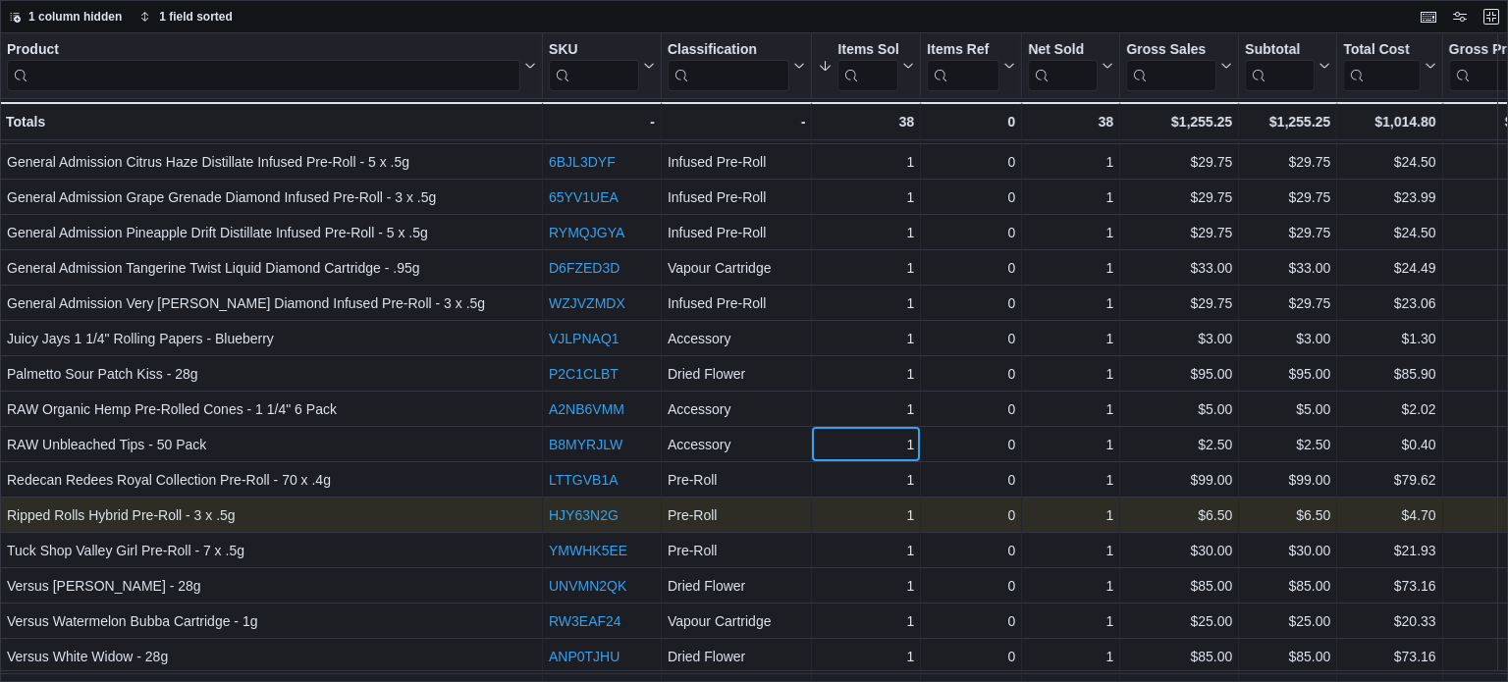
scroll to position [564, 0]
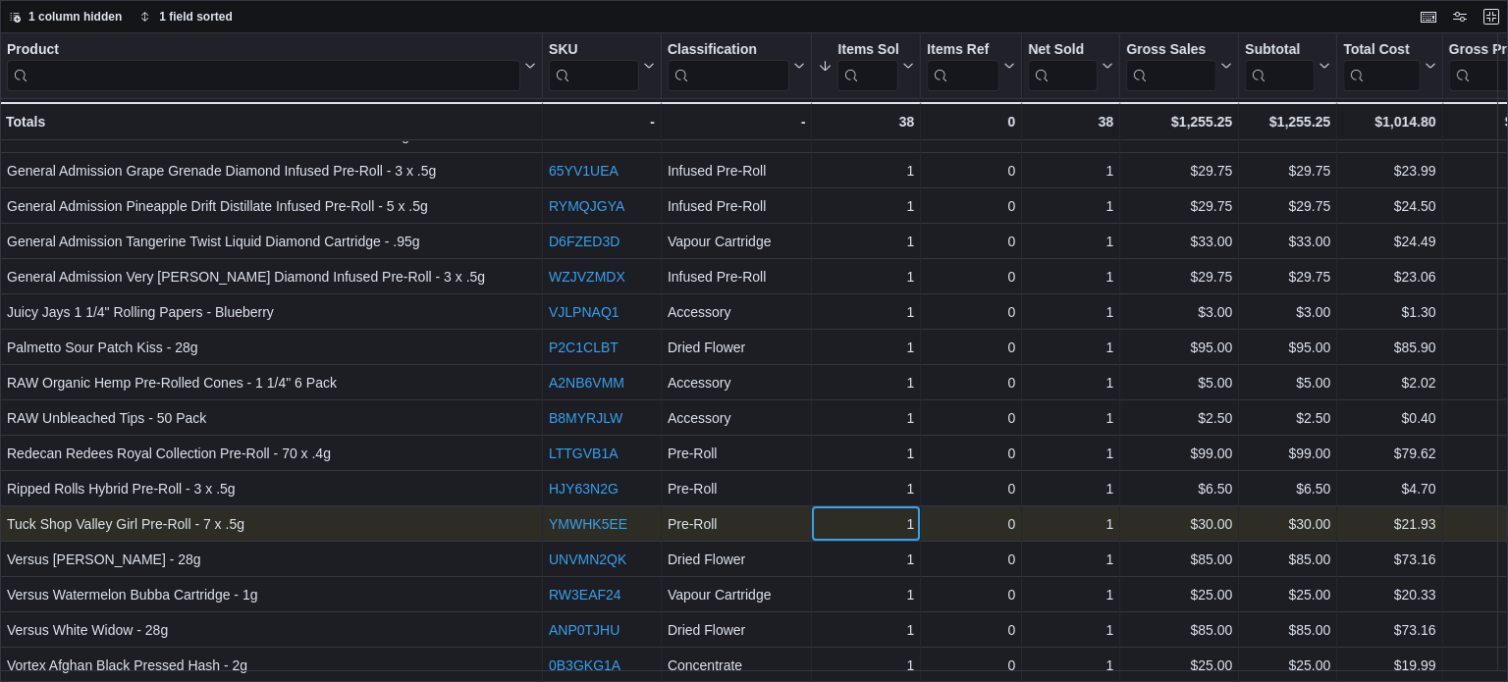
click at [856, 513] on div "1" at bounding box center [866, 525] width 96 height 24
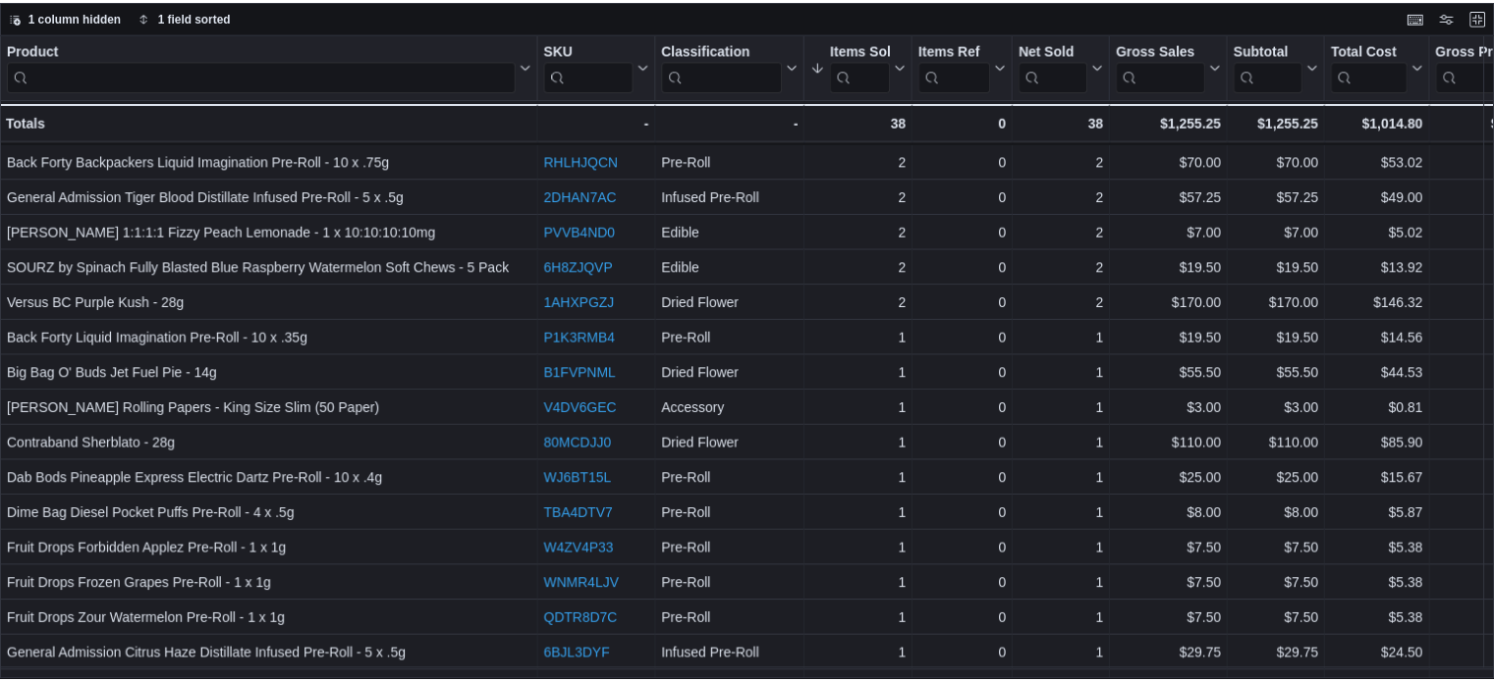
scroll to position [0, 0]
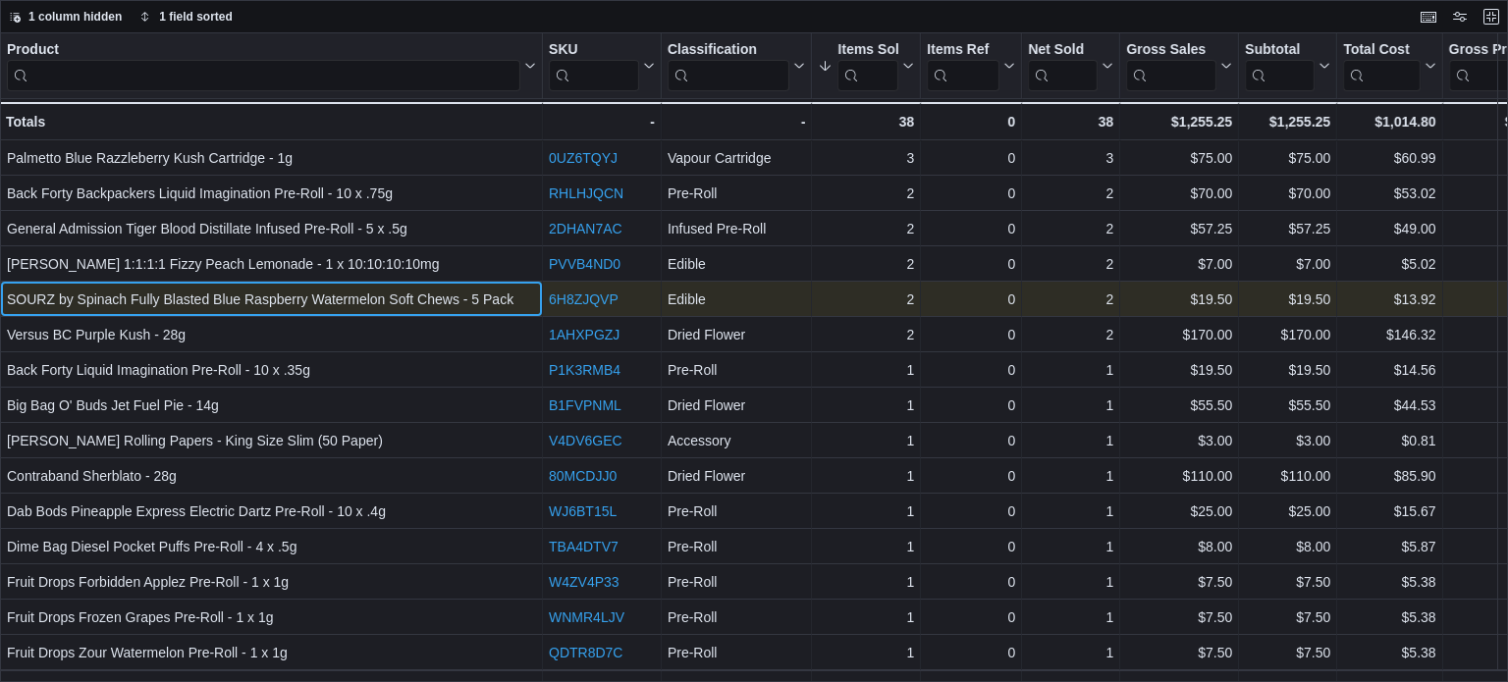
click at [287, 286] on div "SOURZ by Spinach Fully Blasted Blue Raspberry Watermelon Soft Chews - 5 Pack - …" at bounding box center [271, 299] width 543 height 35
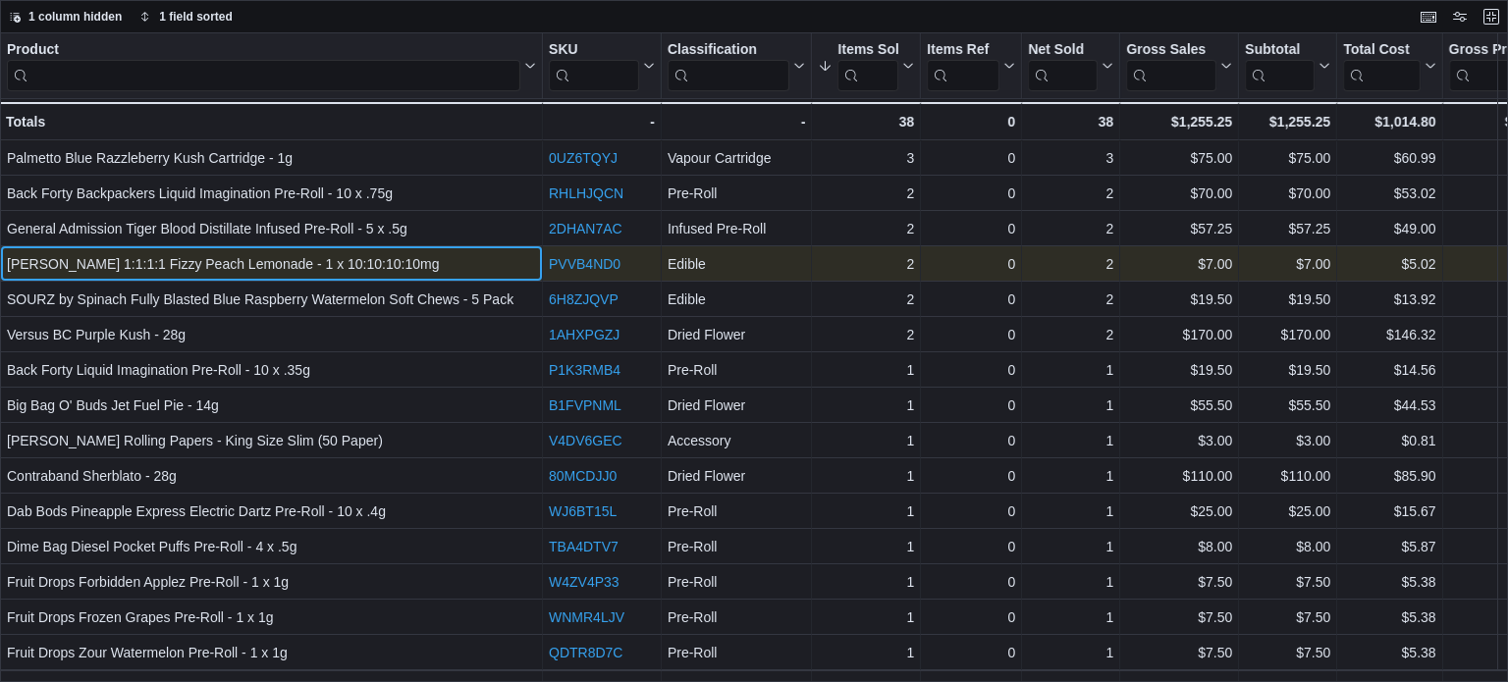
click at [295, 262] on div "[PERSON_NAME] 1:1:1:1 Fizzy Peach Lemonade - 1 x 10:10:10:10mg" at bounding box center [271, 264] width 529 height 24
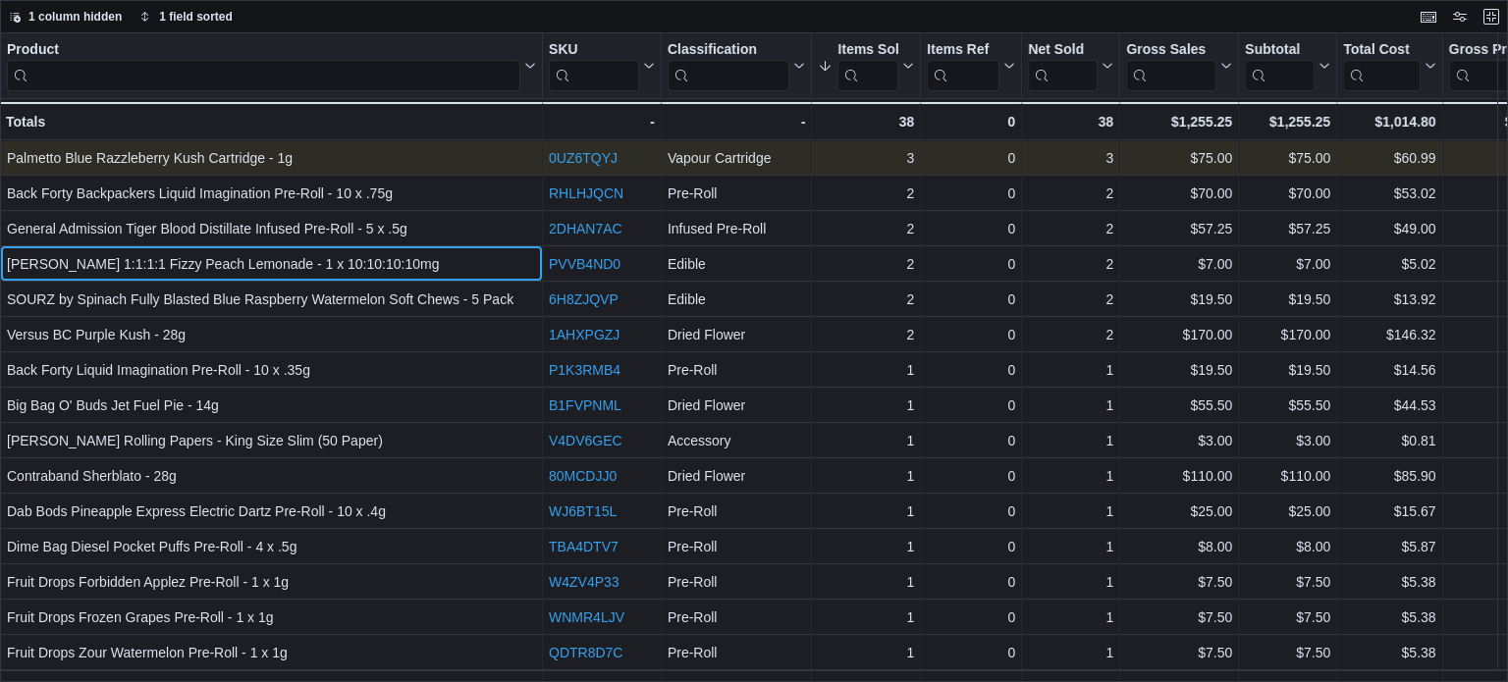
drag, startPoint x: 412, startPoint y: 254, endPoint x: 73, endPoint y: 164, distance: 351.6
click at [73, 164] on div "Product Click to view column header actions SKU Click to view column header act…" at bounding box center [1139, 634] width 2279 height 1203
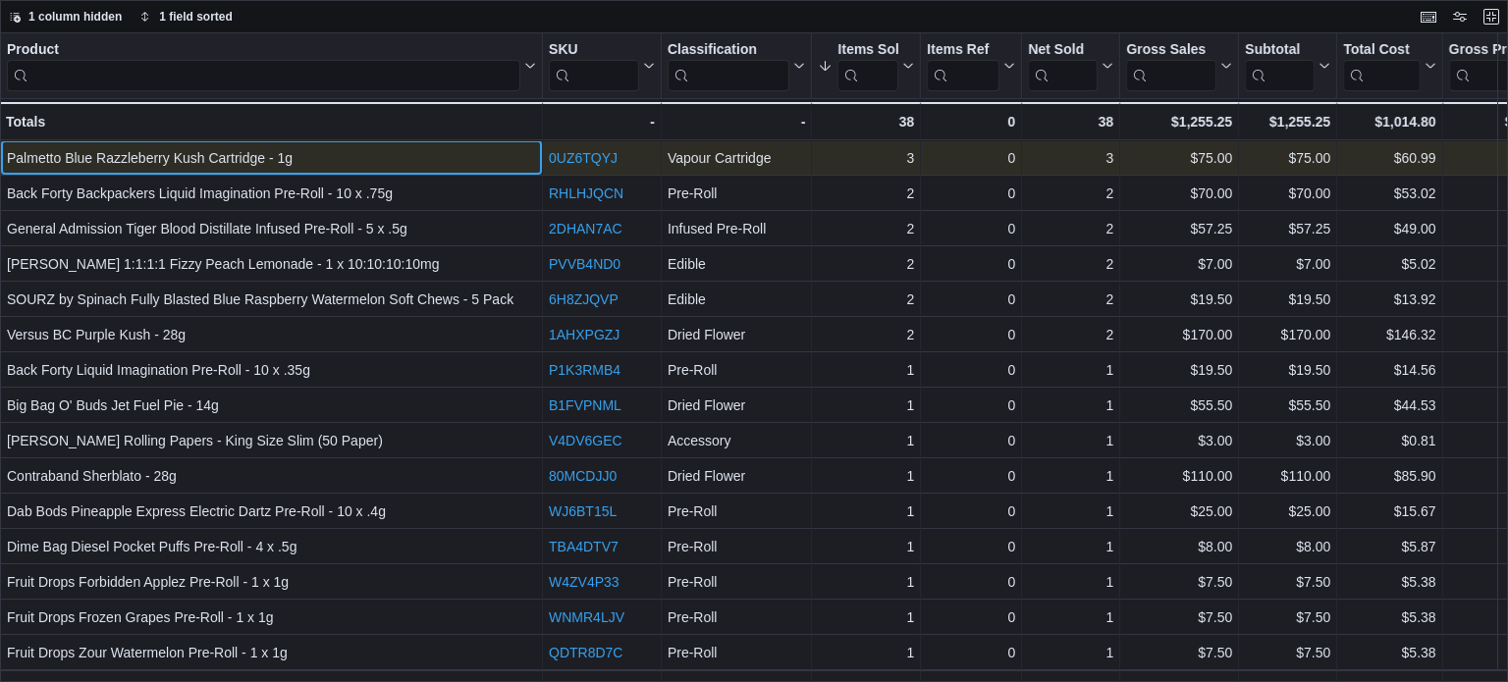
click at [73, 164] on div "Palmetto Blue Razzleberry Kush Cartridge - 1g" at bounding box center [271, 158] width 529 height 24
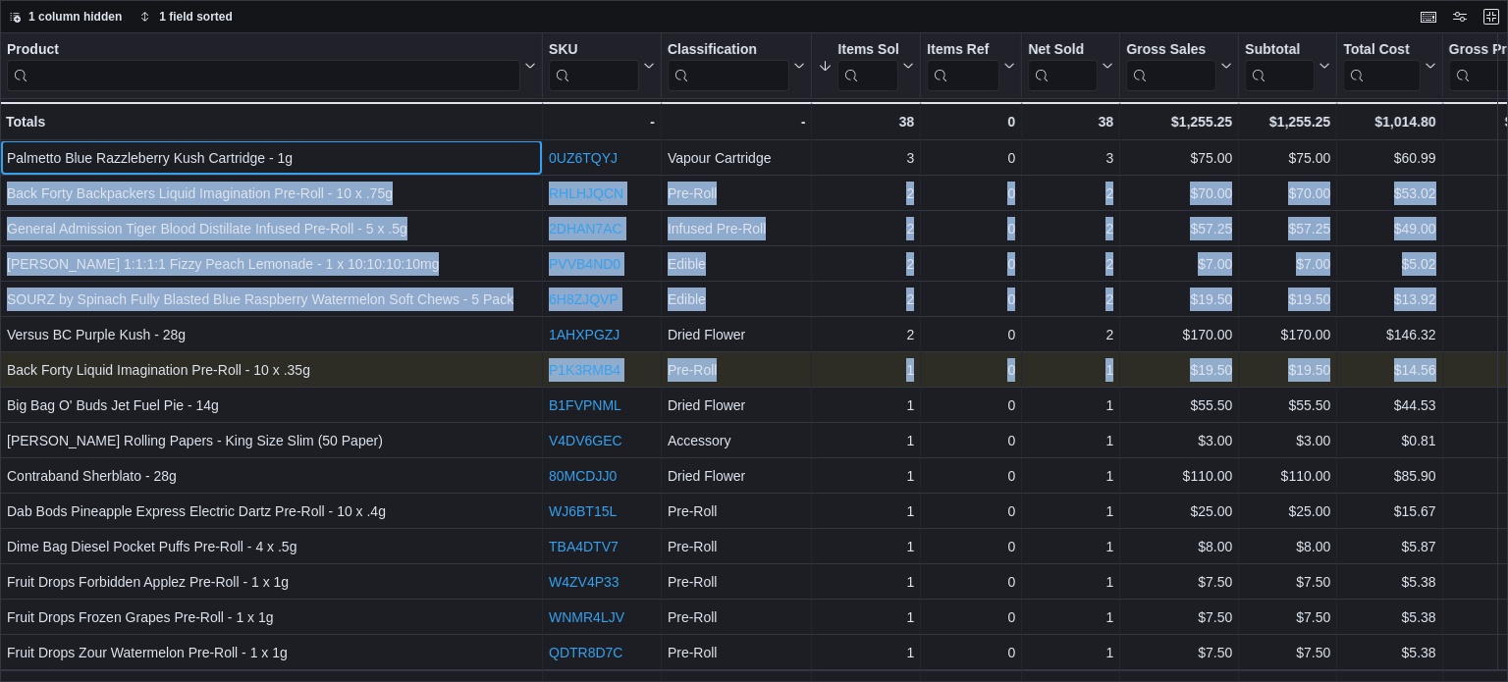
drag, startPoint x: 10, startPoint y: 158, endPoint x: 330, endPoint y: 384, distance: 391.8
click at [330, 384] on div "Product Click to view column header actions SKU Click to view column header act…" at bounding box center [1139, 634] width 2279 height 1203
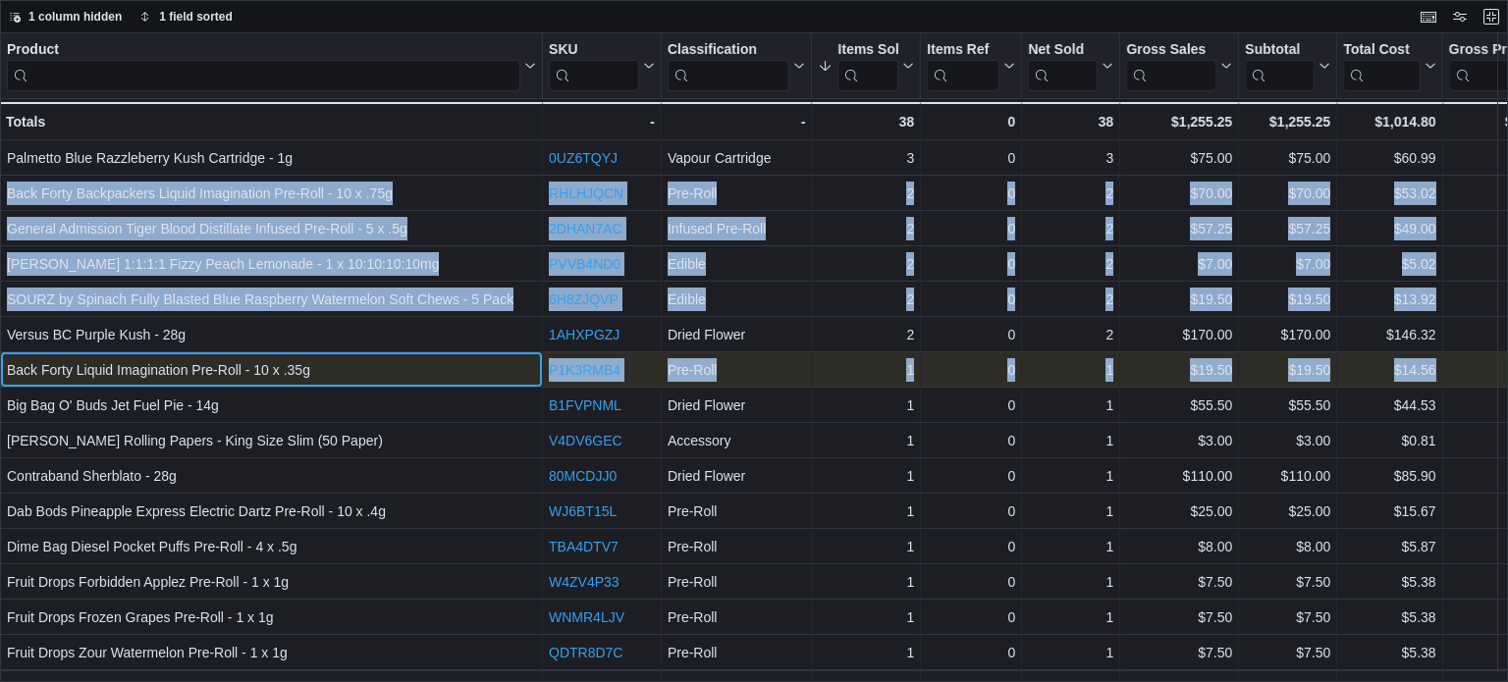
click at [330, 384] on div "Back Forty Liquid Imagination Pre-Roll - 10 x .35g - Product, column 1, row 7" at bounding box center [271, 370] width 543 height 35
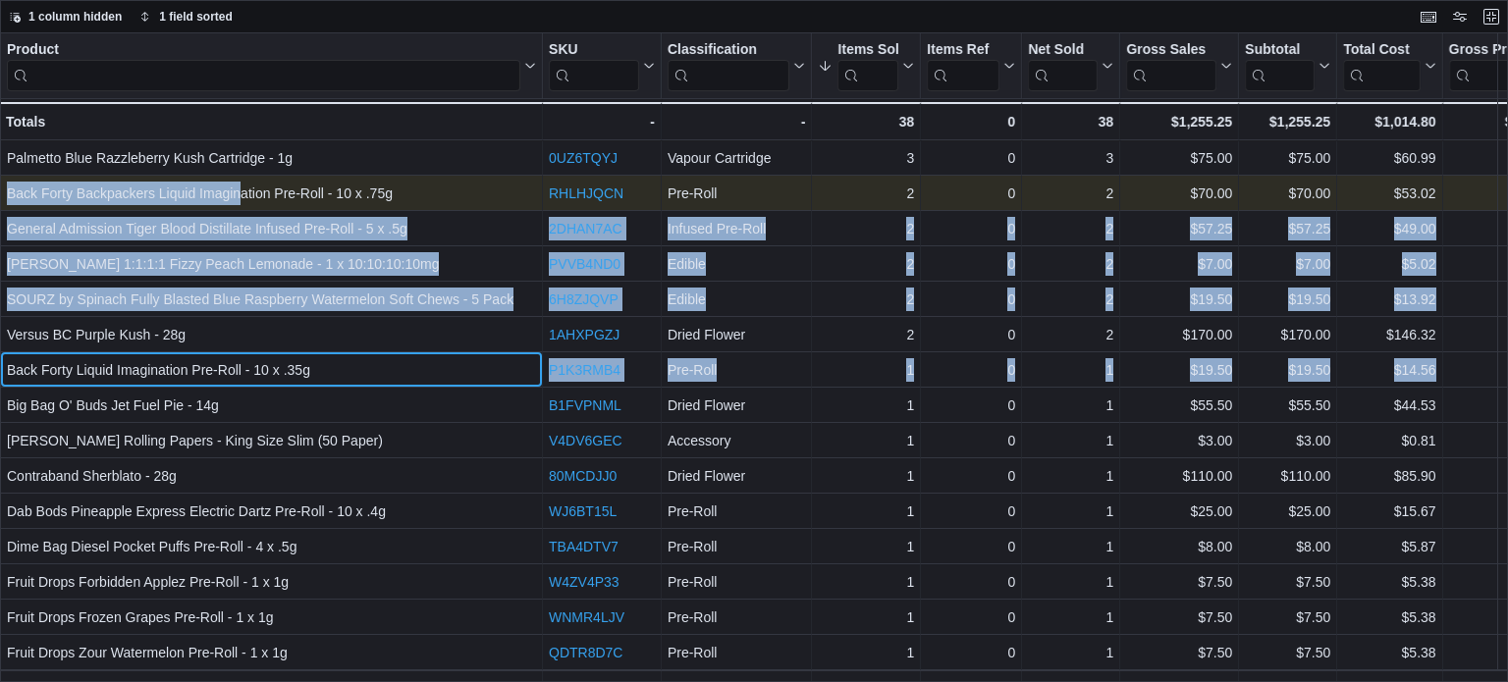
drag, startPoint x: 321, startPoint y: 374, endPoint x: 242, endPoint y: 179, distance: 211.0
click at [242, 179] on div "Product Click to view column header actions SKU Click to view column header act…" at bounding box center [1139, 634] width 2279 height 1203
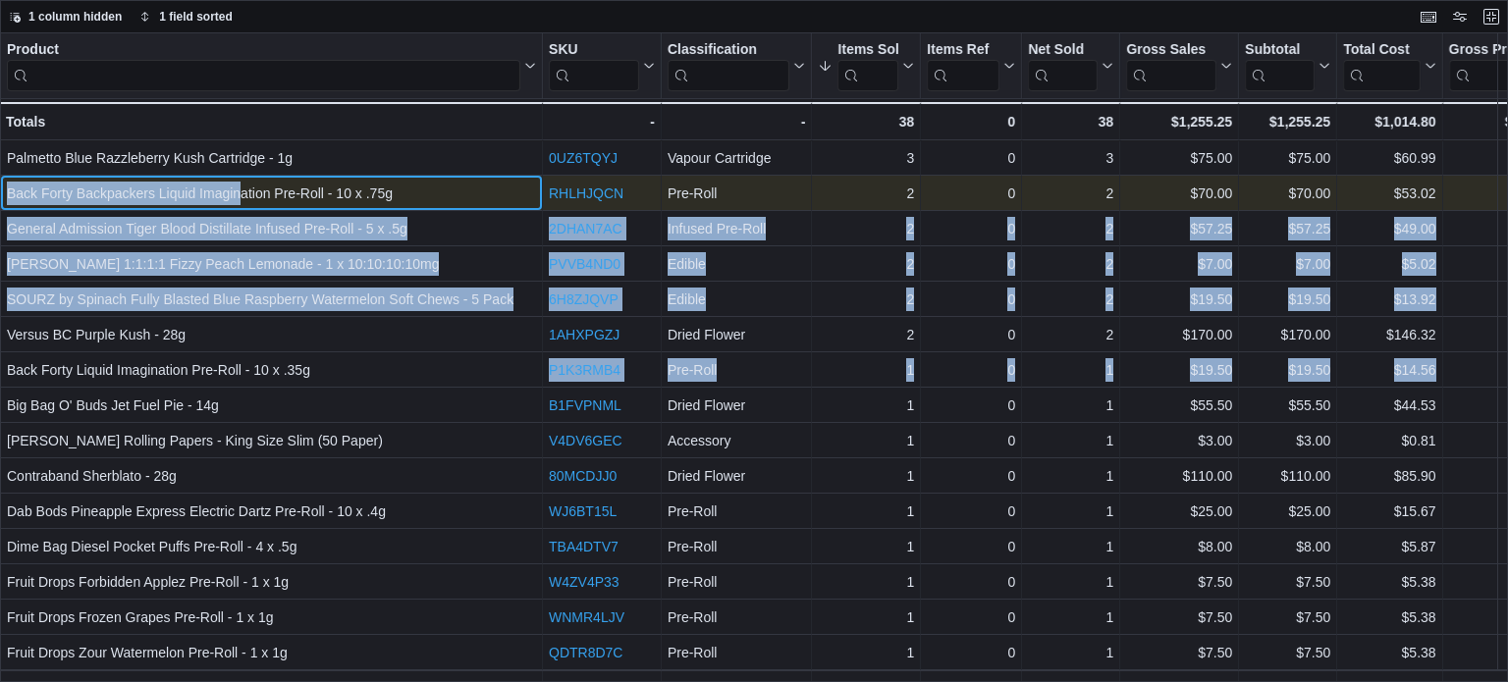
click at [242, 190] on div "Back Forty Backpackers Liquid Imagination Pre-Roll - 10 x .75g" at bounding box center [271, 194] width 529 height 24
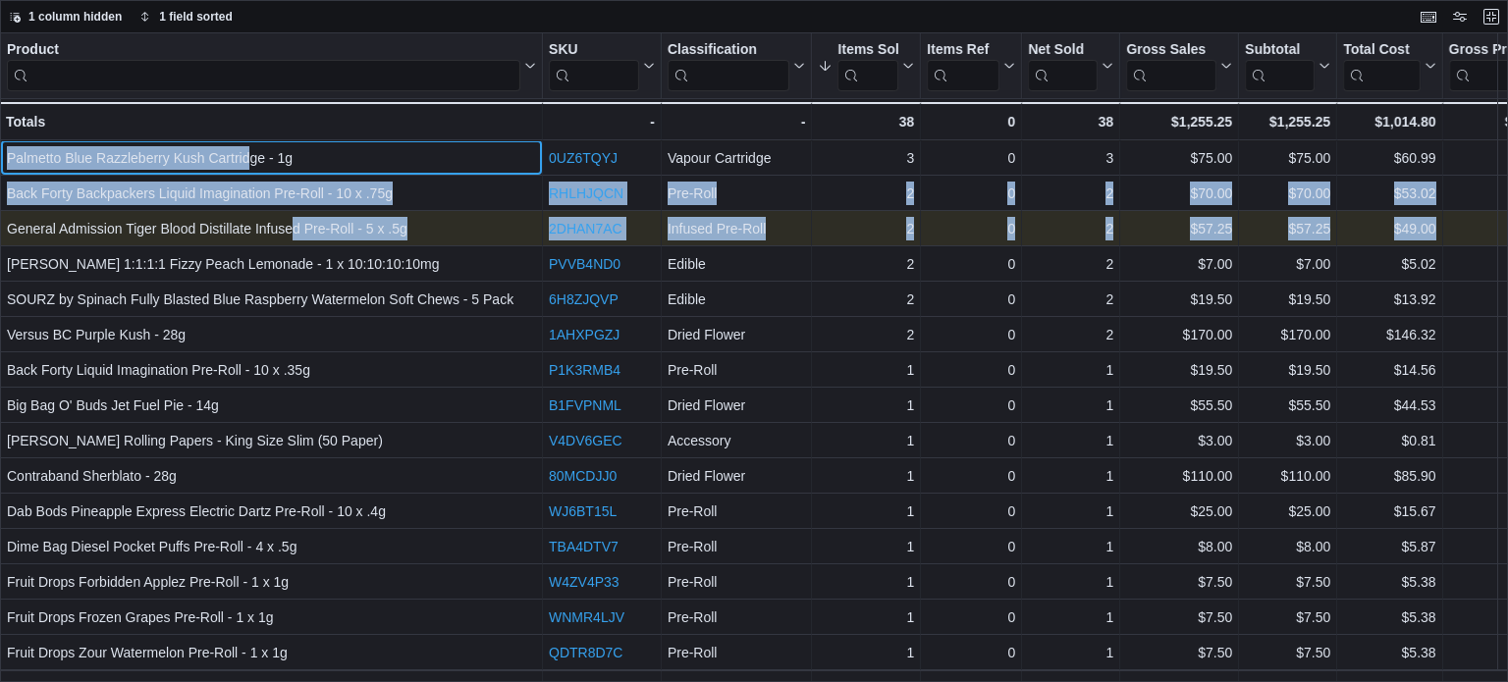
drag, startPoint x: 245, startPoint y: 157, endPoint x: 291, endPoint y: 223, distance: 79.8
click at [291, 223] on div "Product Click to view column header actions SKU Click to view column header act…" at bounding box center [1139, 634] width 2279 height 1203
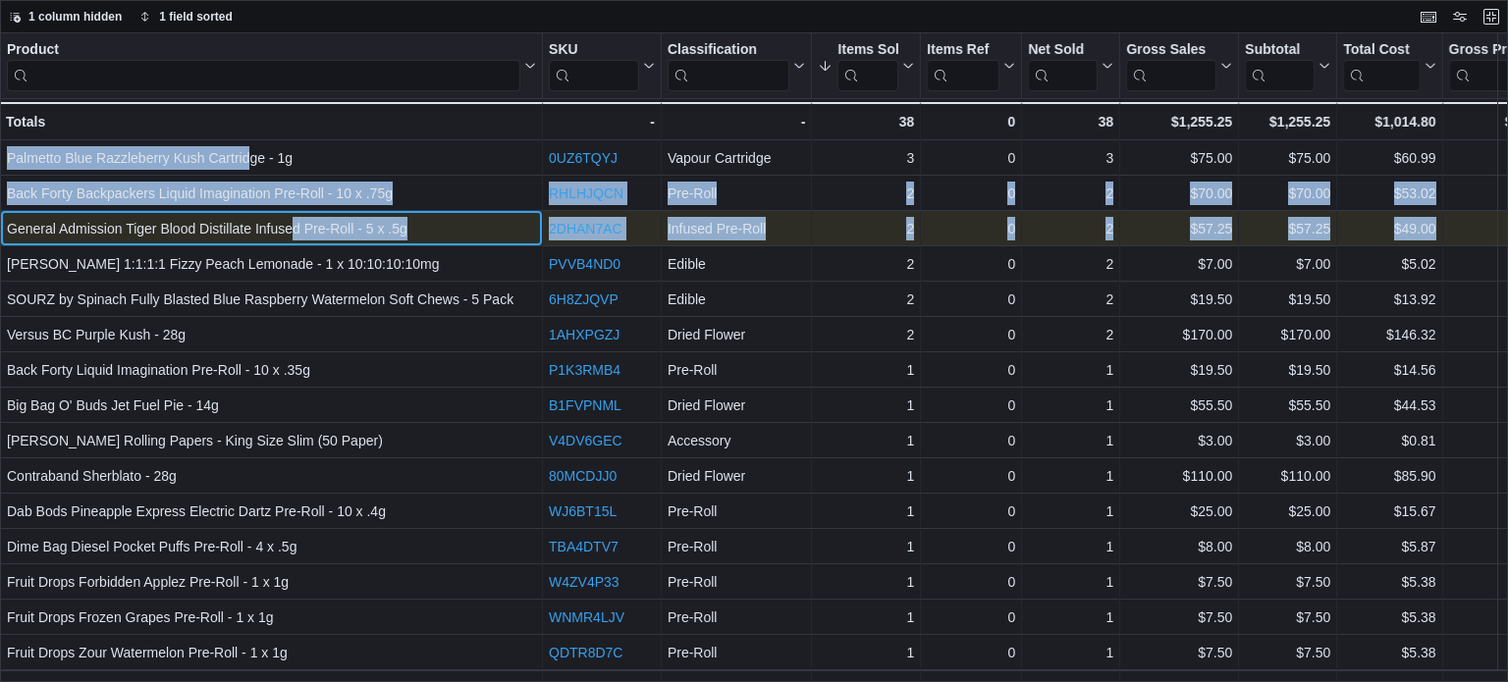
click at [294, 237] on div "General Admission Tiger Blood Distillate Infused Pre-Roll - 5 x .5g" at bounding box center [271, 229] width 529 height 24
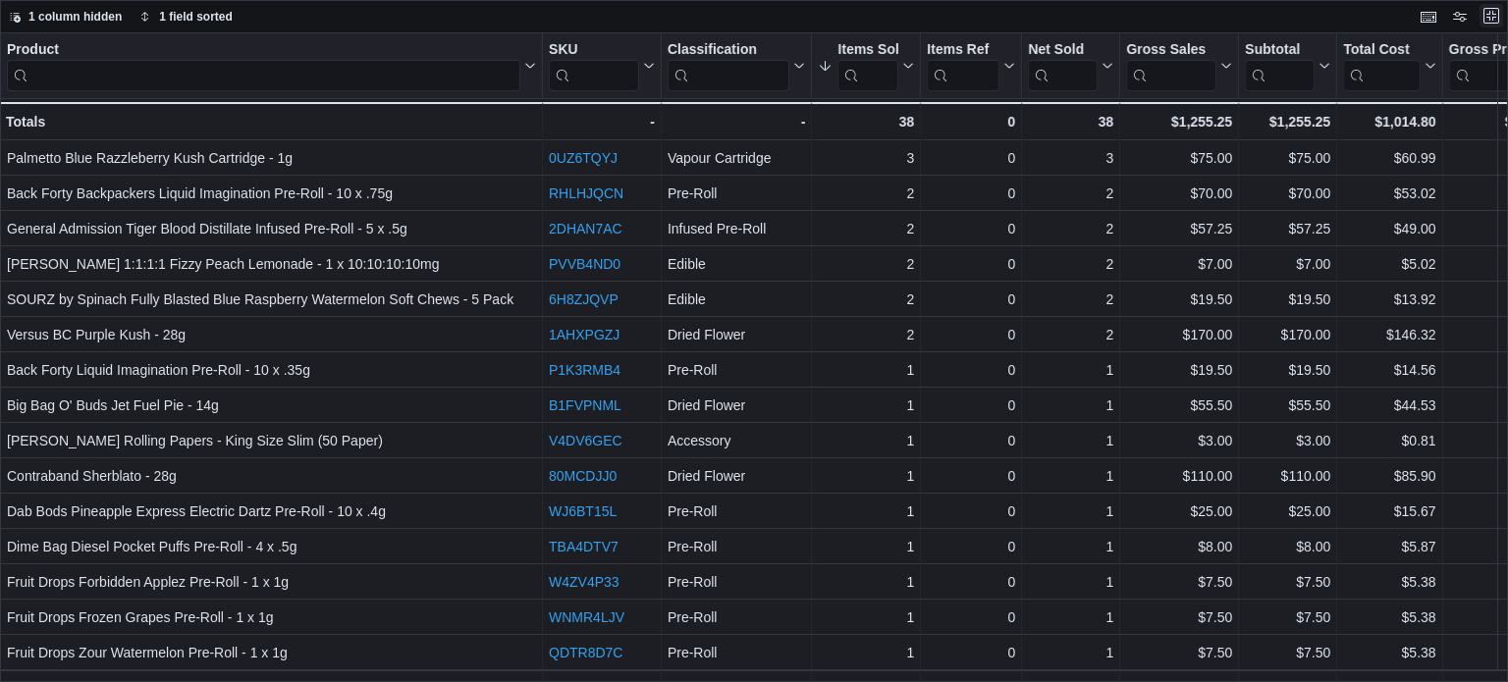
click at [1487, 15] on button "Exit fullscreen" at bounding box center [1492, 16] width 24 height 24
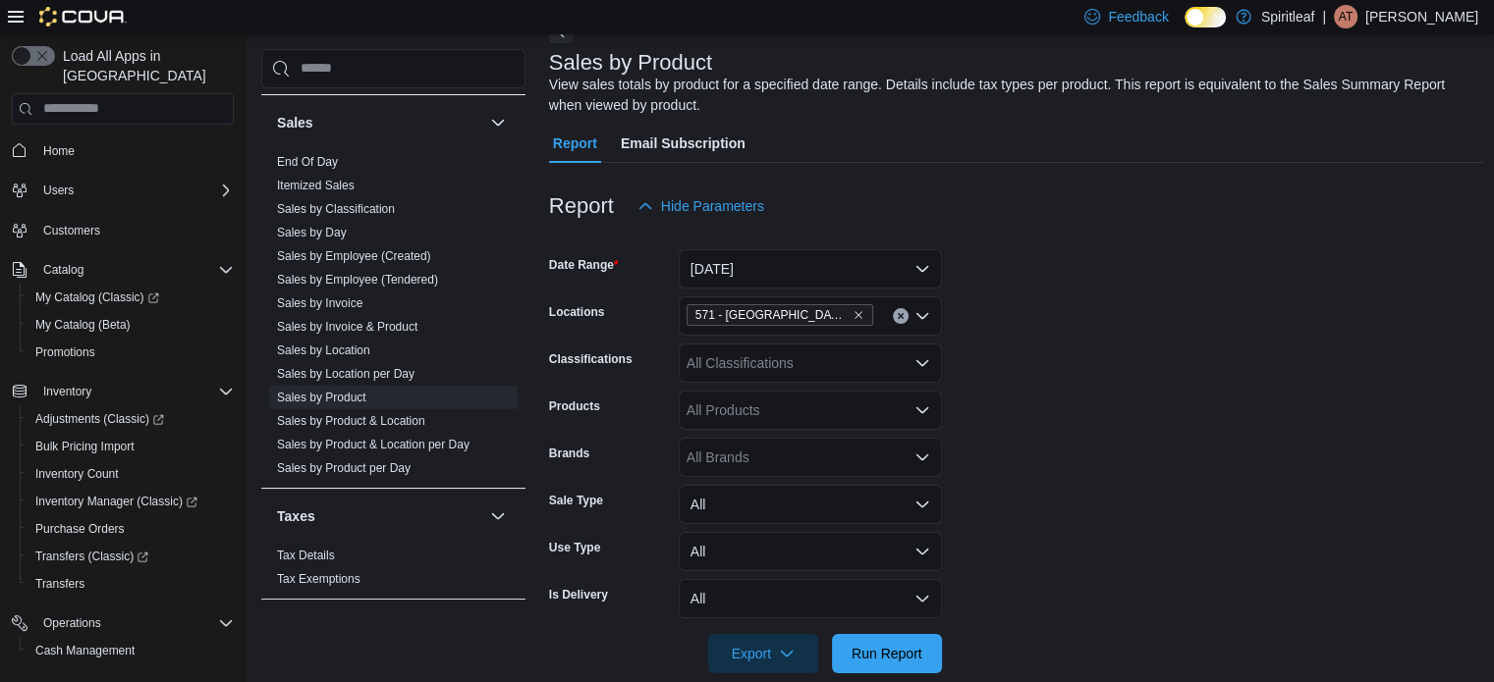
scroll to position [196, 0]
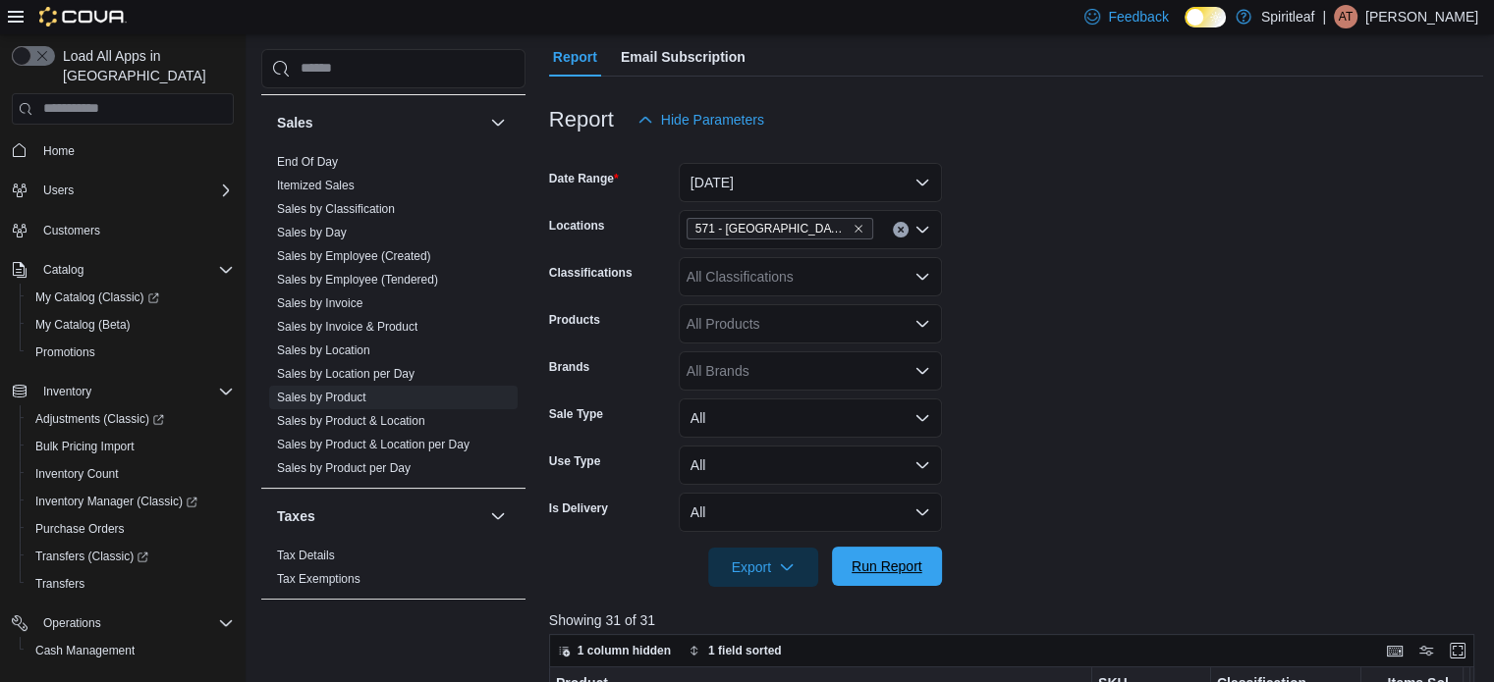
click at [923, 565] on span "Run Report" at bounding box center [886, 566] width 86 height 39
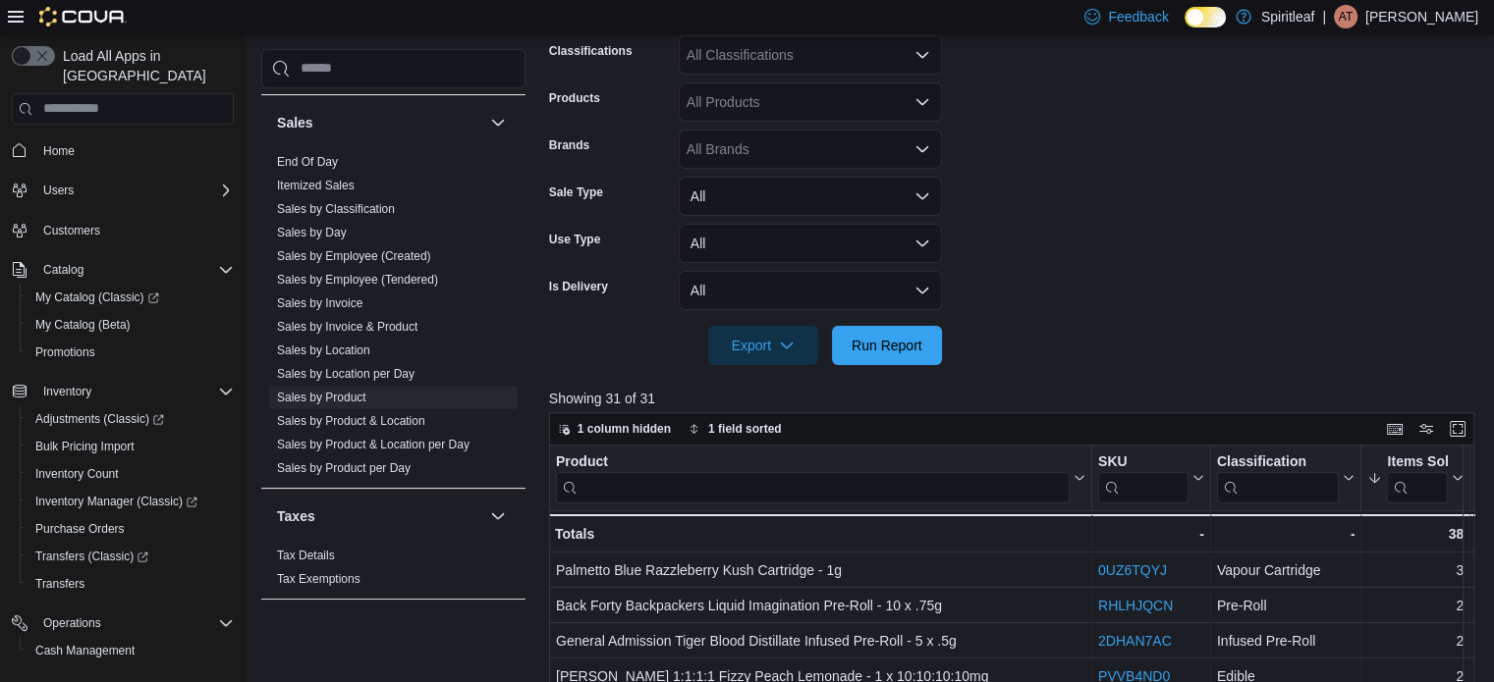
scroll to position [491, 0]
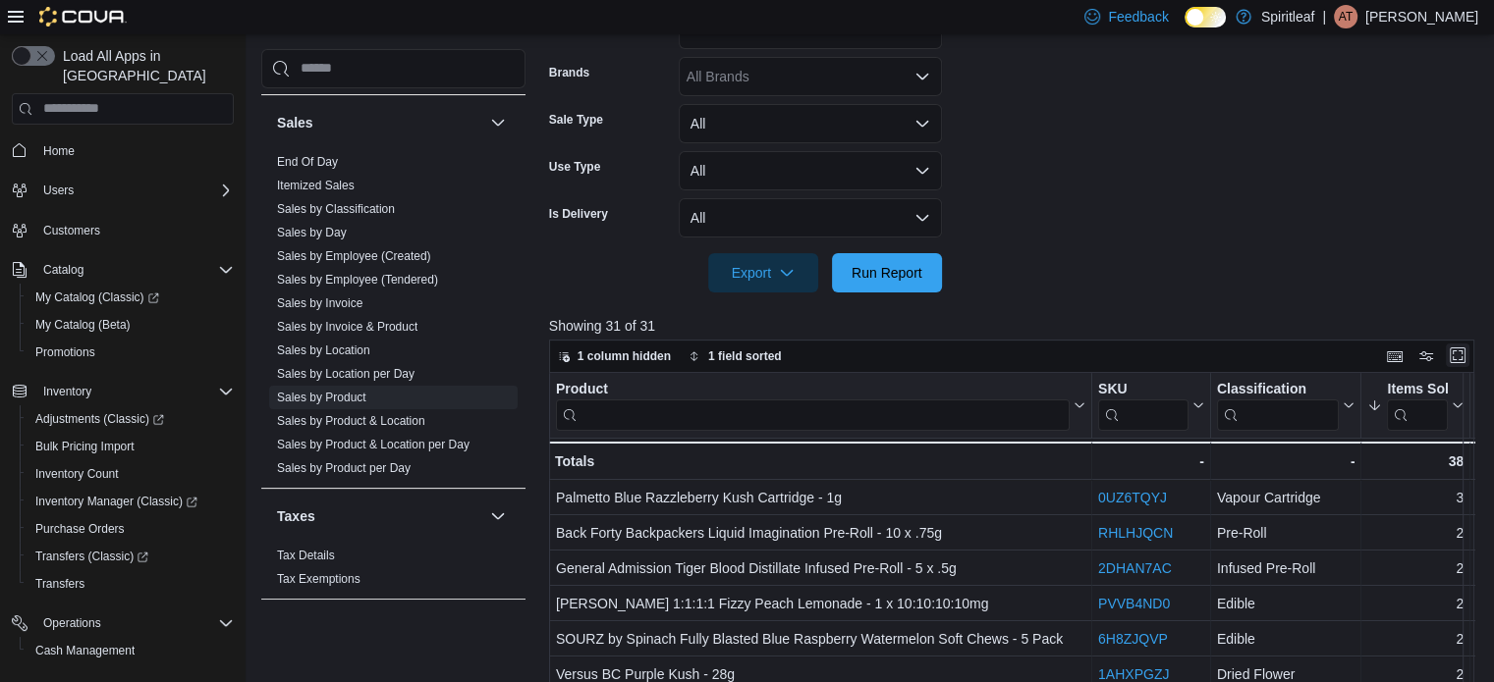
click at [1466, 358] on button "Enter fullscreen" at bounding box center [1457, 356] width 24 height 24
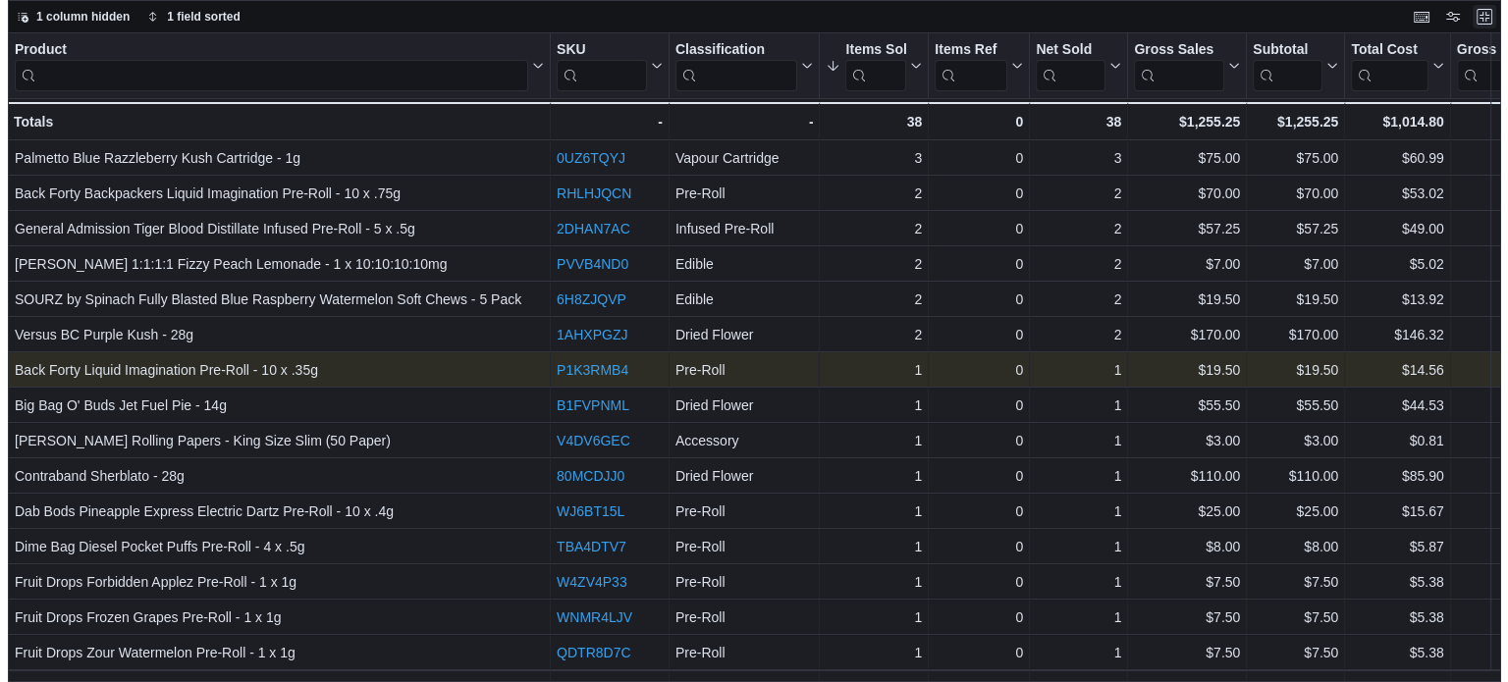
scroll to position [0, 0]
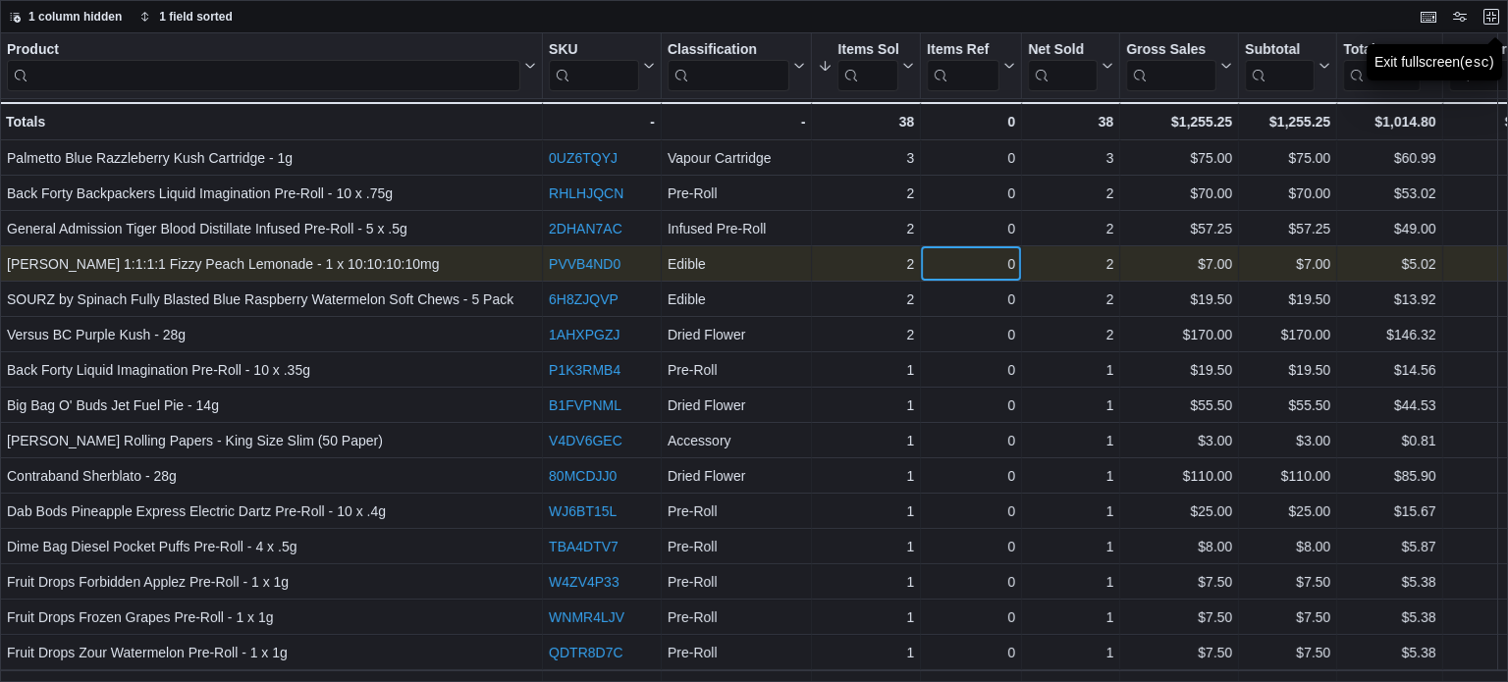
click at [943, 270] on div "0" at bounding box center [971, 264] width 88 height 24
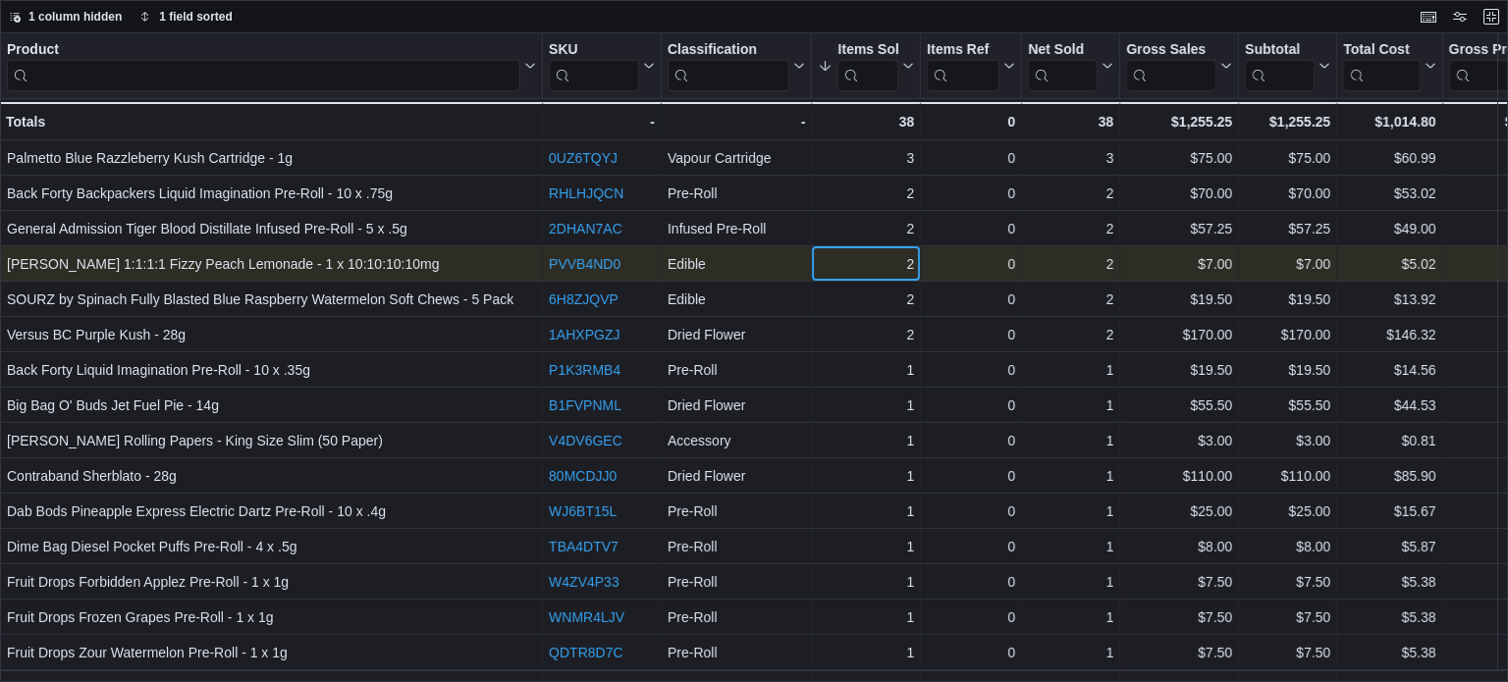
click at [899, 266] on div "2" at bounding box center [866, 264] width 96 height 24
drag, startPoint x: 899, startPoint y: 266, endPoint x: 910, endPoint y: 266, distance: 10.8
click at [910, 266] on div "2" at bounding box center [866, 264] width 96 height 24
click at [943, 266] on div "0" at bounding box center [971, 264] width 88 height 24
drag, startPoint x: 945, startPoint y: 266, endPoint x: 1181, endPoint y: 257, distance: 236.8
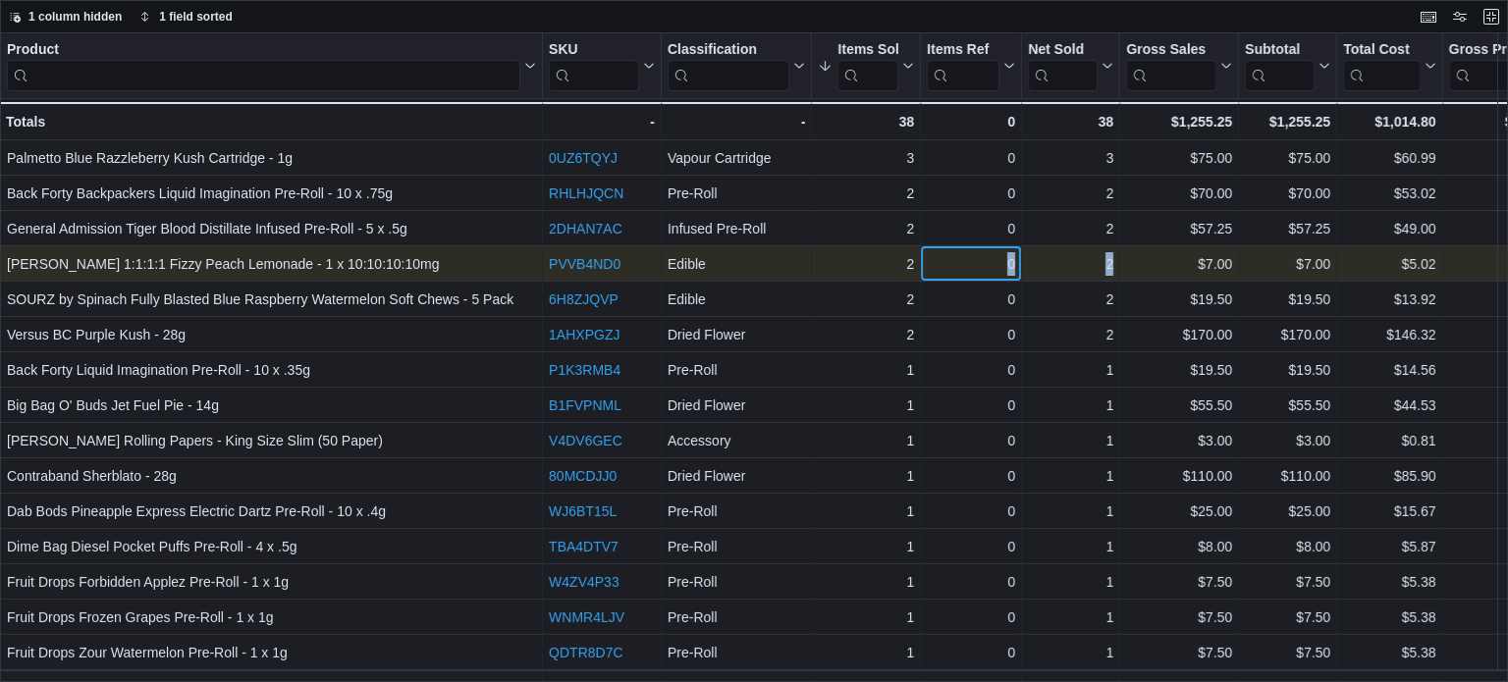
click at [1181, 257] on div "Olli Stikistix 1:1:1:1 Fizzy Peach Lemonade - 1 x 10:10:10:10mg - Product, colu…" at bounding box center [1139, 263] width 2279 height 35
click at [1181, 263] on div "$7.00" at bounding box center [1179, 264] width 106 height 24
click at [1168, 266] on div "$7.00" at bounding box center [1179, 264] width 106 height 24
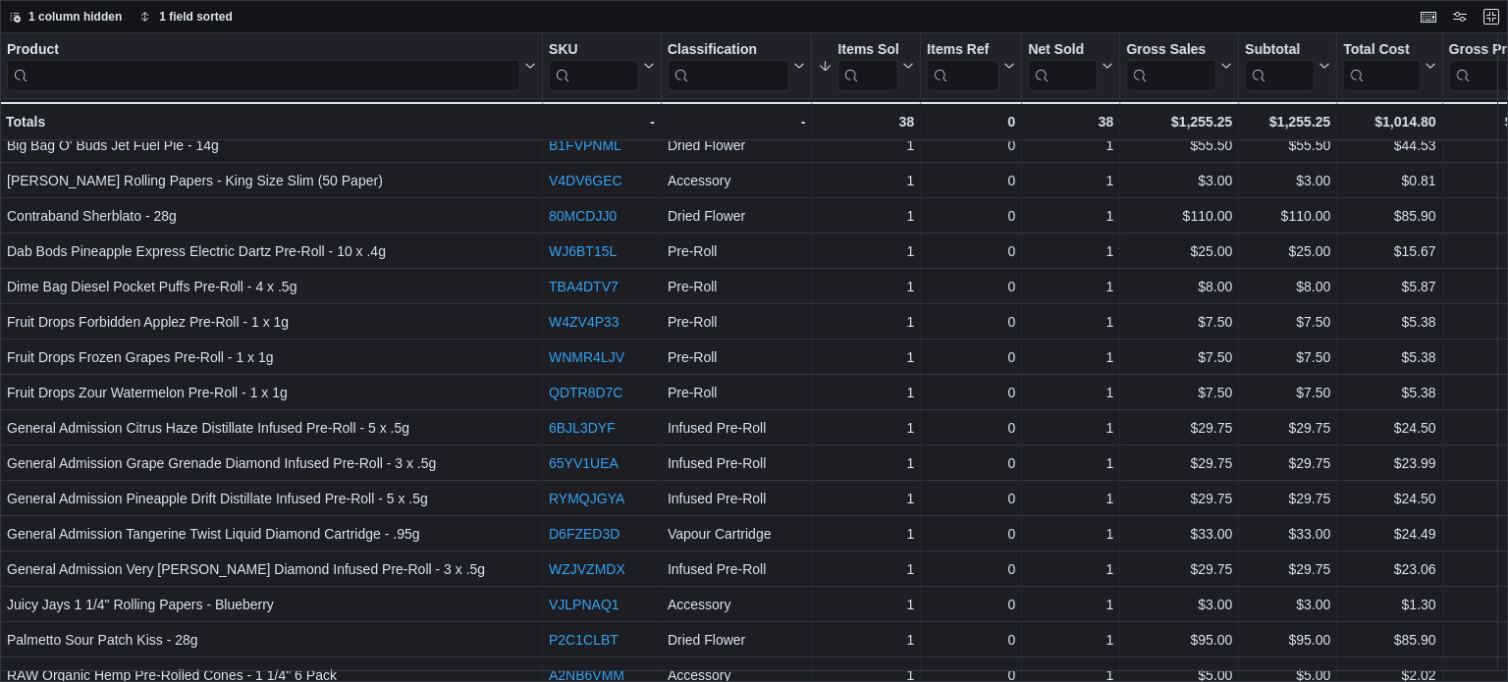
scroll to position [295, 0]
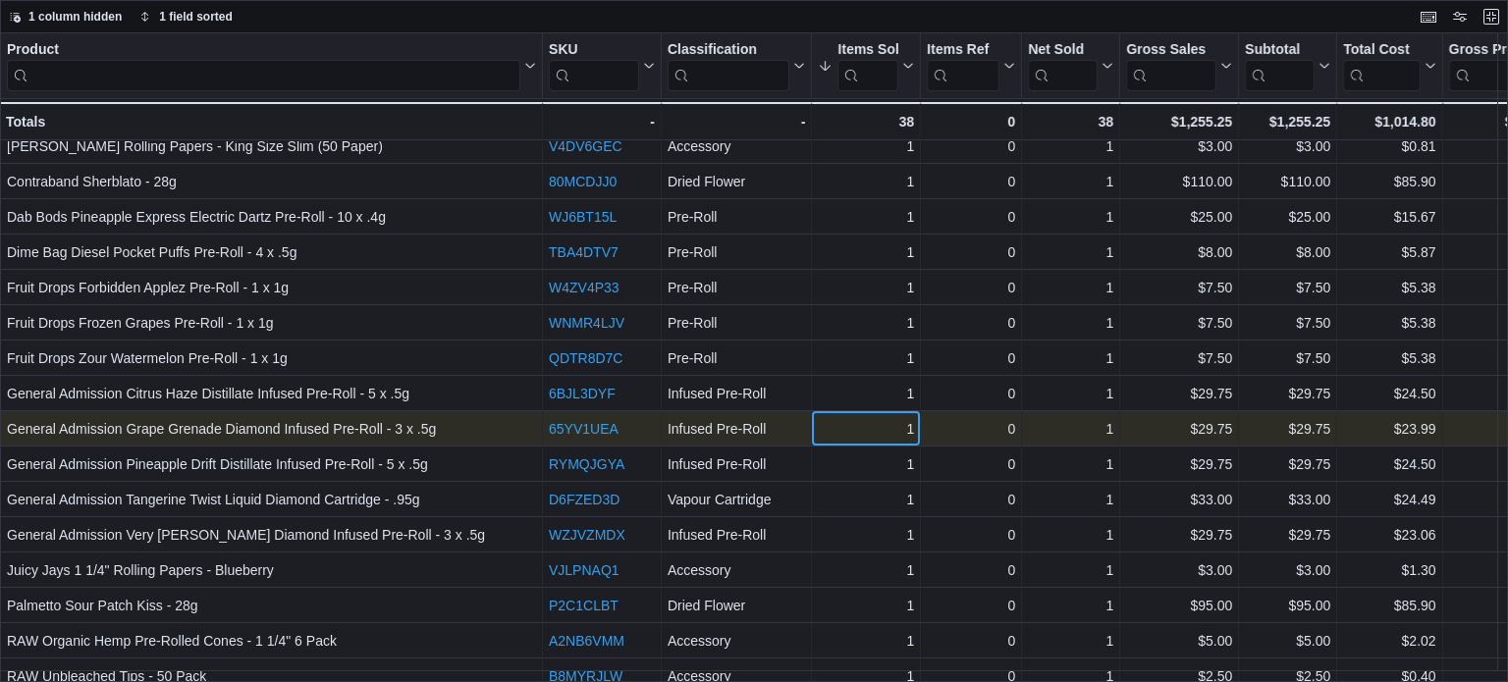
click at [834, 411] on div "1 - Items Sold, column 4, row 17" at bounding box center [866, 428] width 109 height 35
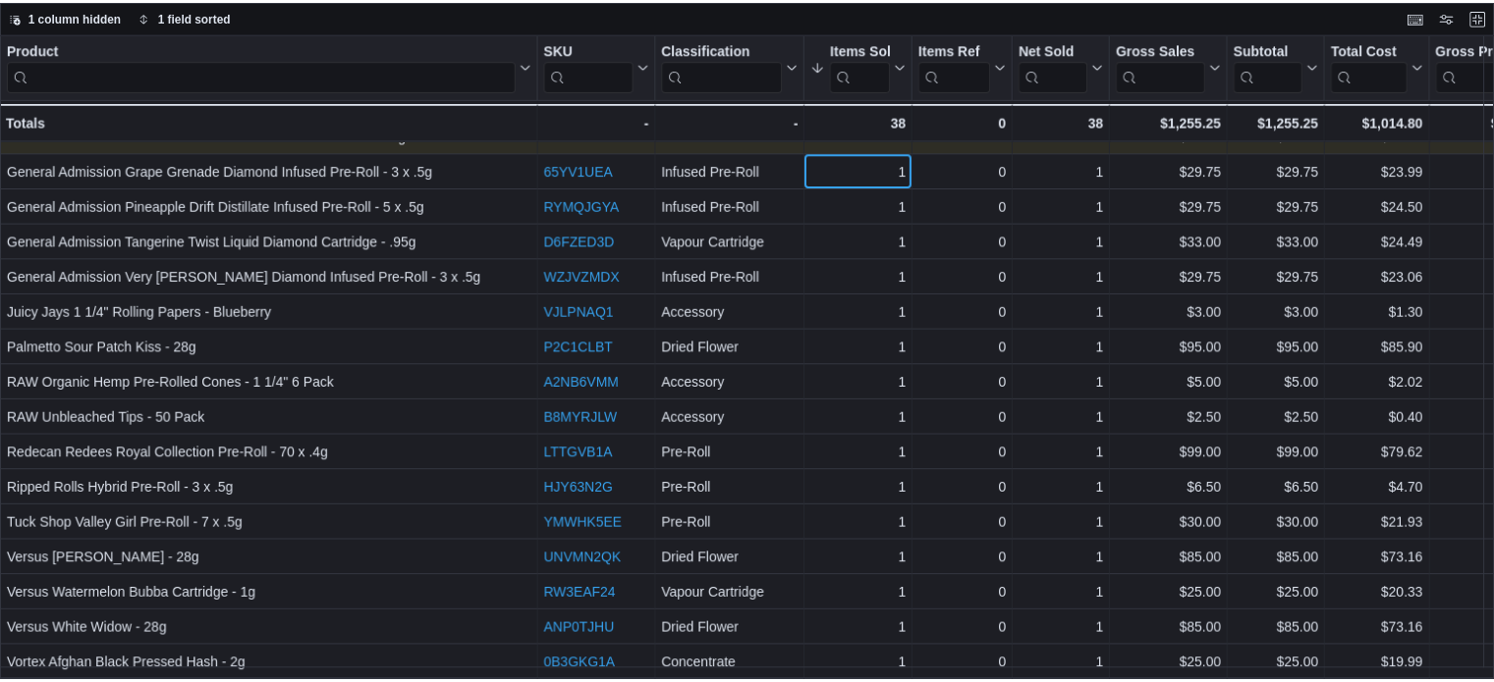
scroll to position [564, 0]
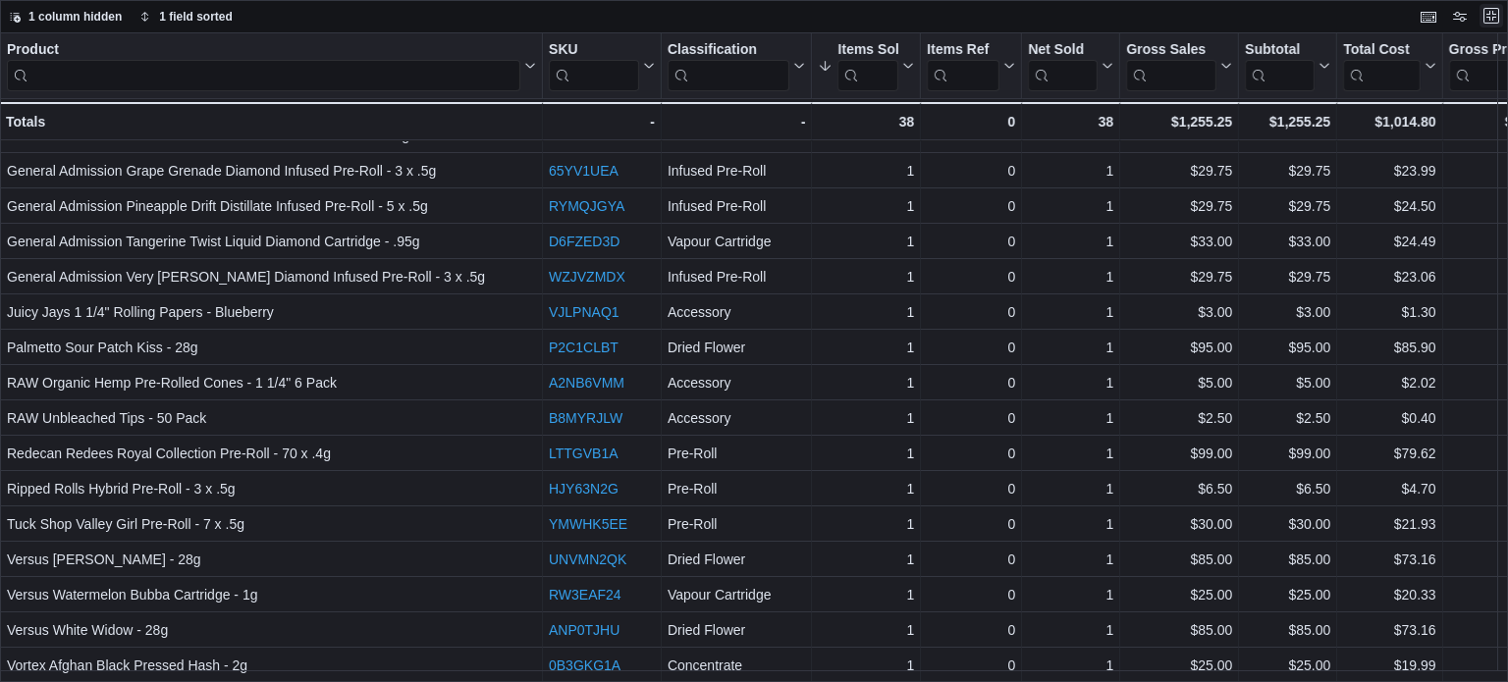
click at [1493, 18] on button "Exit fullscreen" at bounding box center [1492, 16] width 24 height 24
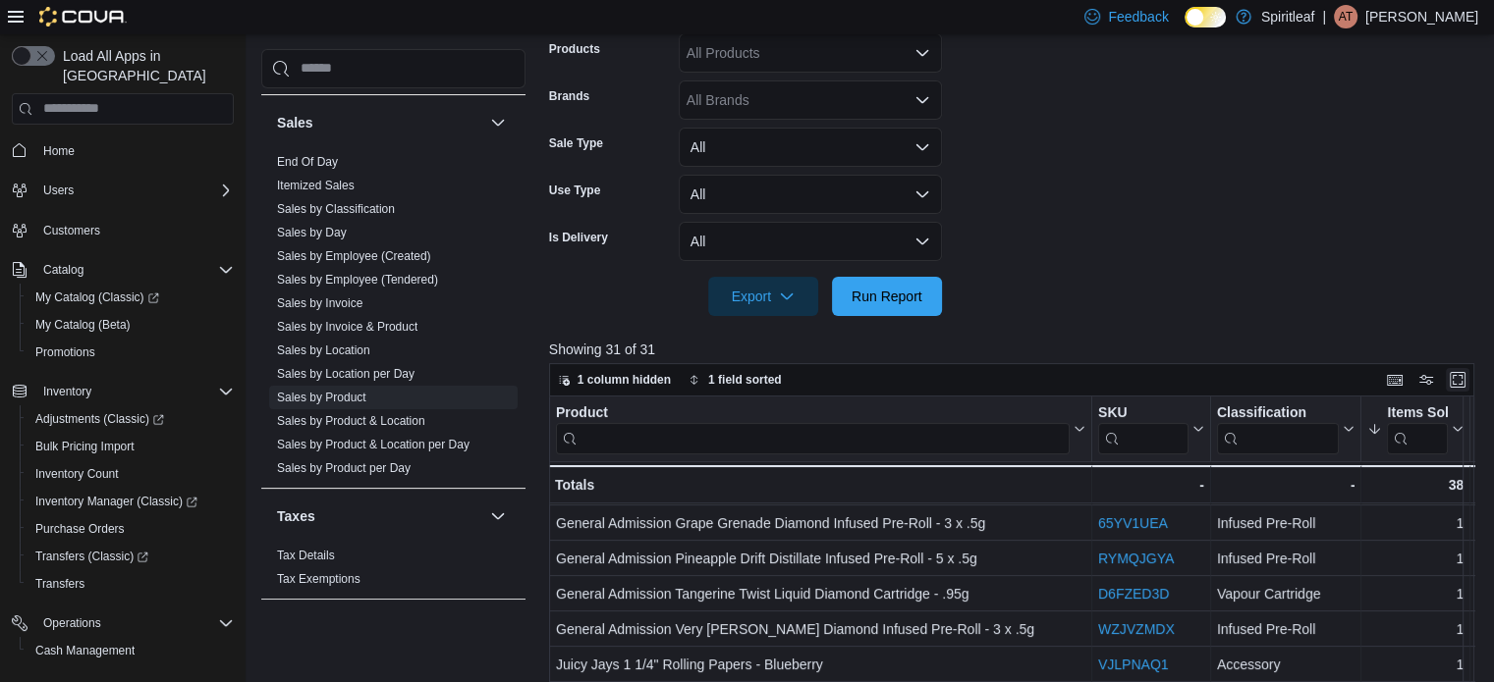
scroll to position [687, 0]
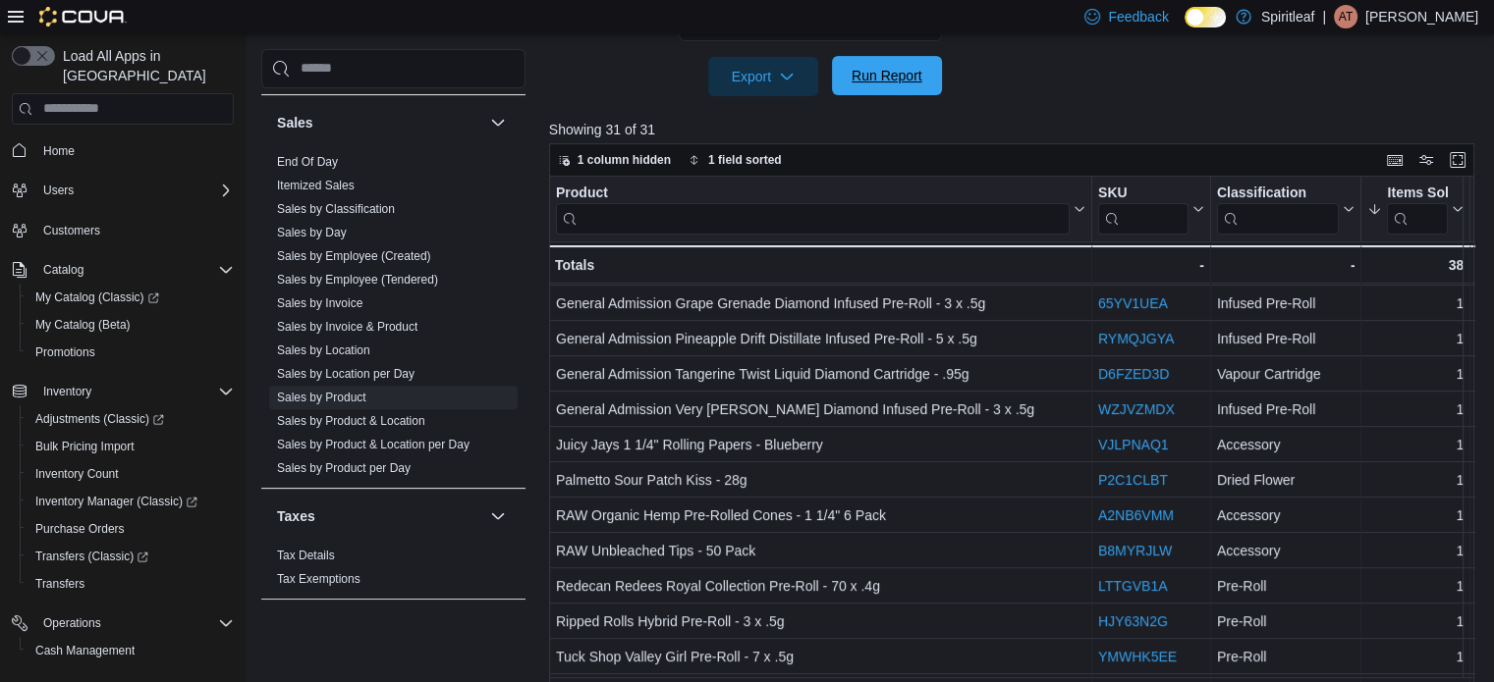
click at [919, 75] on span "Run Report" at bounding box center [886, 76] width 71 height 20
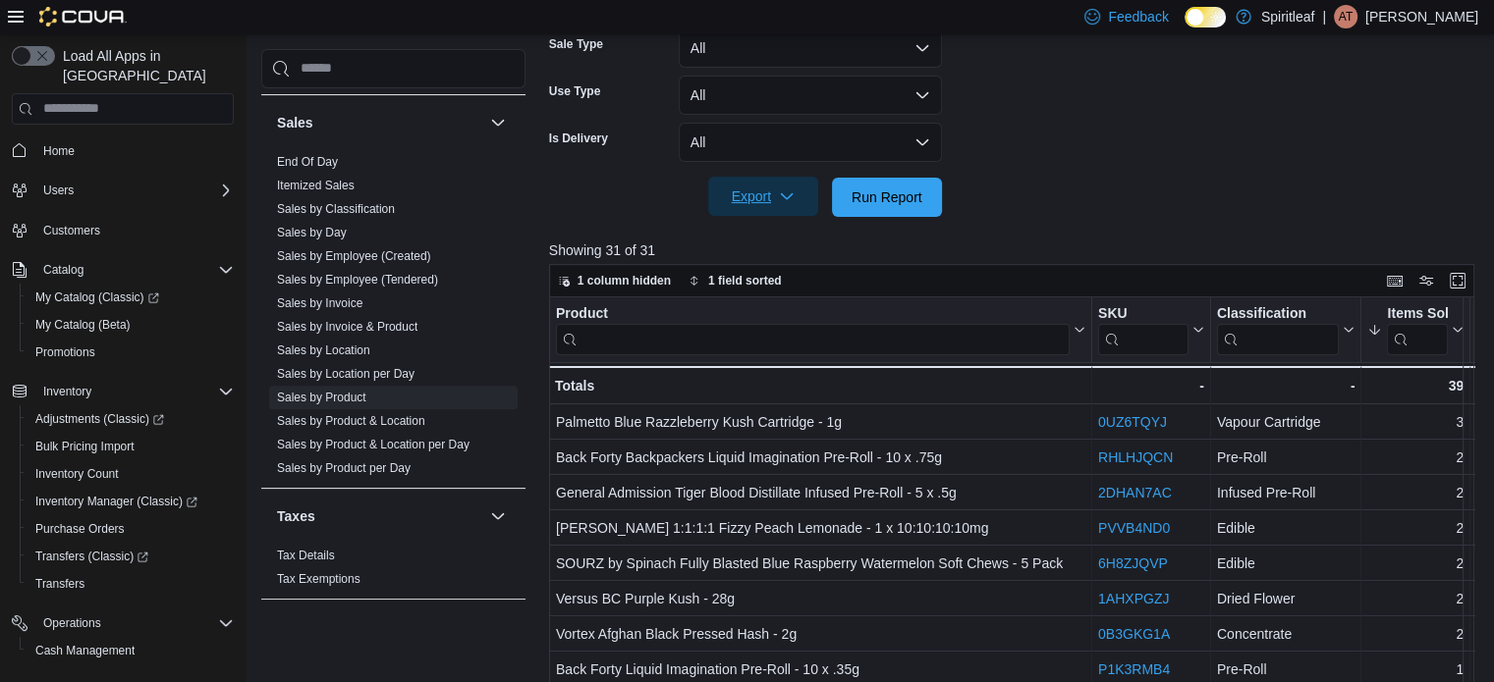
scroll to position [393, 0]
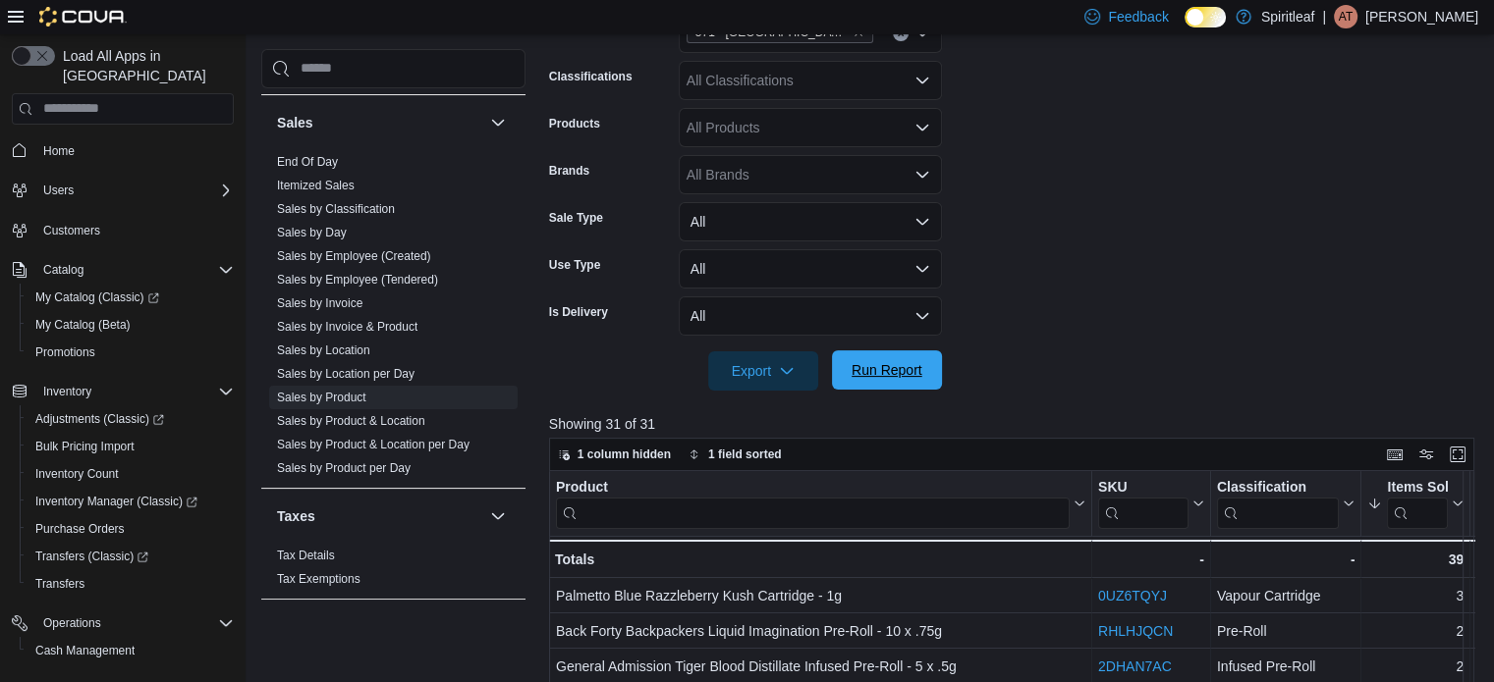
click at [922, 366] on span "Run Report" at bounding box center [886, 370] width 86 height 39
